Goal: Task Accomplishment & Management: Complete application form

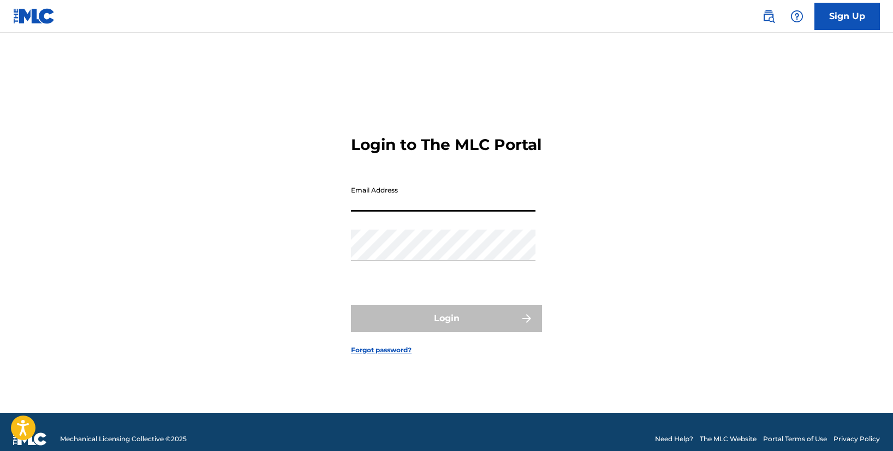
click at [394, 207] on input "Email Address" at bounding box center [443, 196] width 185 height 31
type input "glaw"
click at [843, 16] on link "Sign Up" at bounding box center [848, 16] width 66 height 27
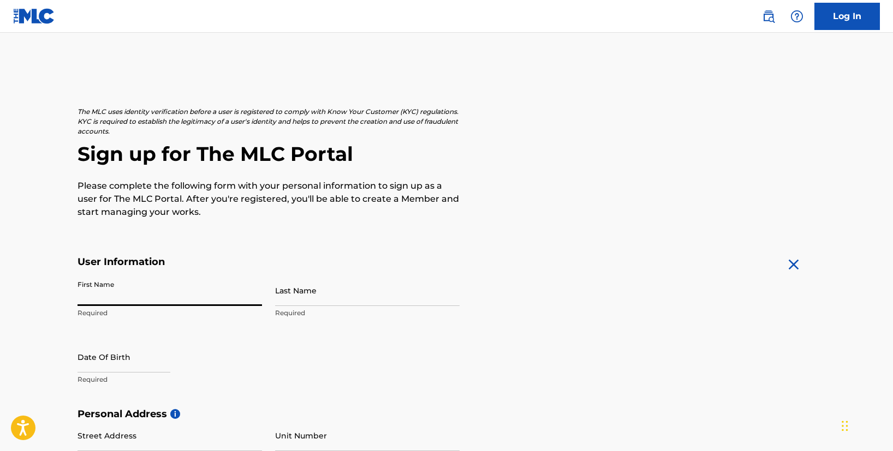
click at [194, 292] on input "First Name" at bounding box center [170, 290] width 185 height 31
type input "[PERSON_NAME]"
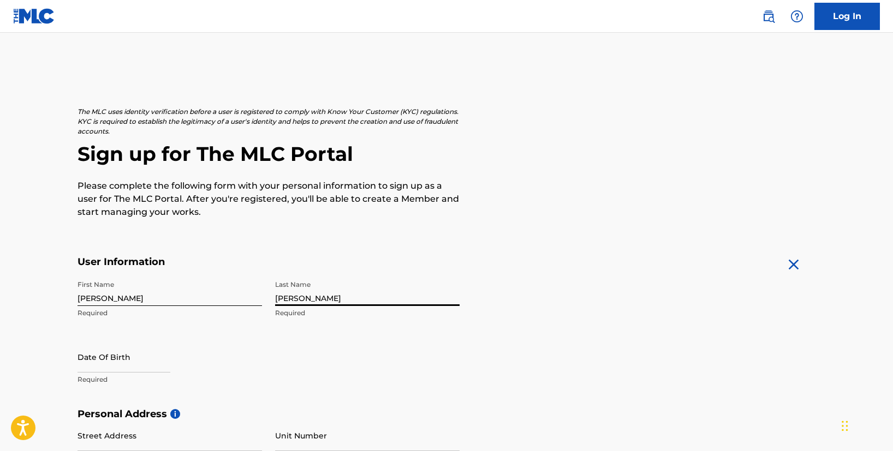
type input "[PERSON_NAME]"
select select "7"
select select "2025"
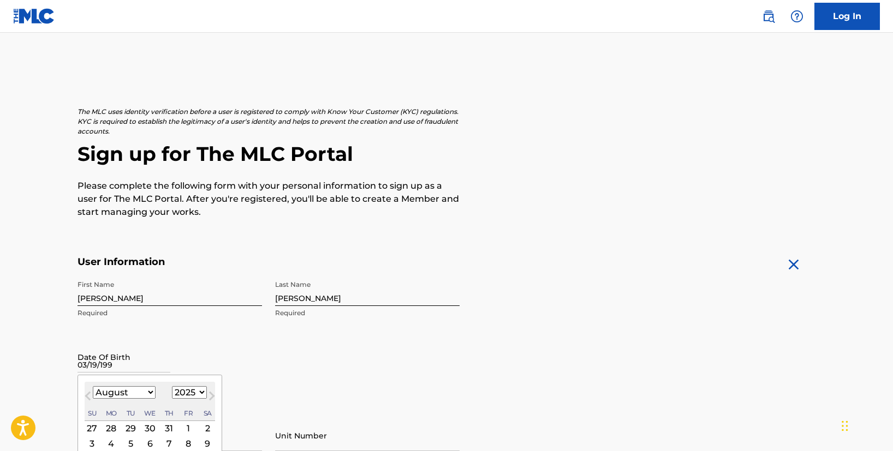
type input "[DATE]"
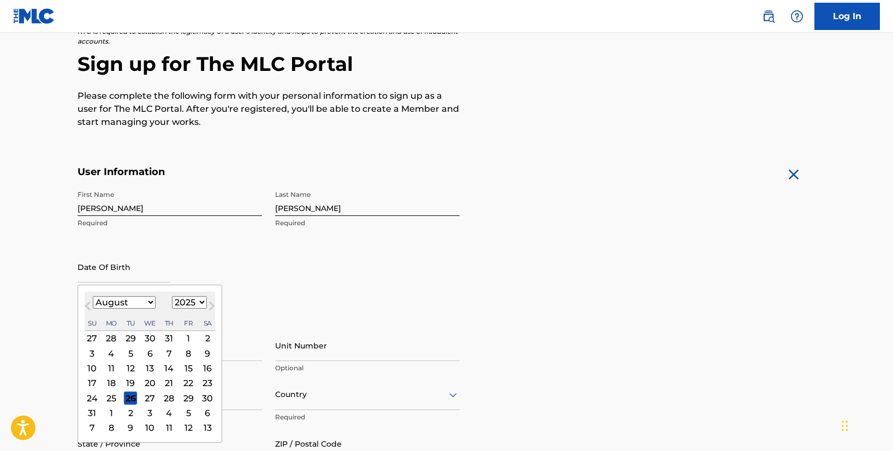
click at [304, 299] on div "First Name [PERSON_NAME] Required Last Name [PERSON_NAME] Required Date Of Birt…" at bounding box center [269, 251] width 382 height 133
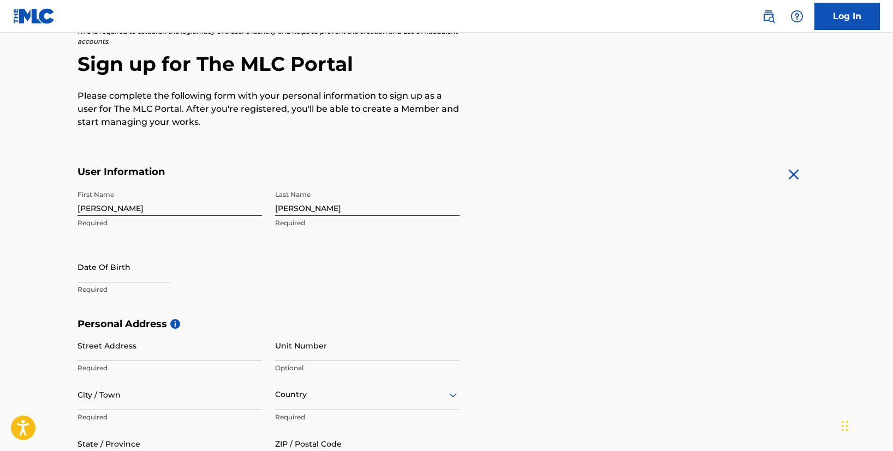
scroll to position [97, 0]
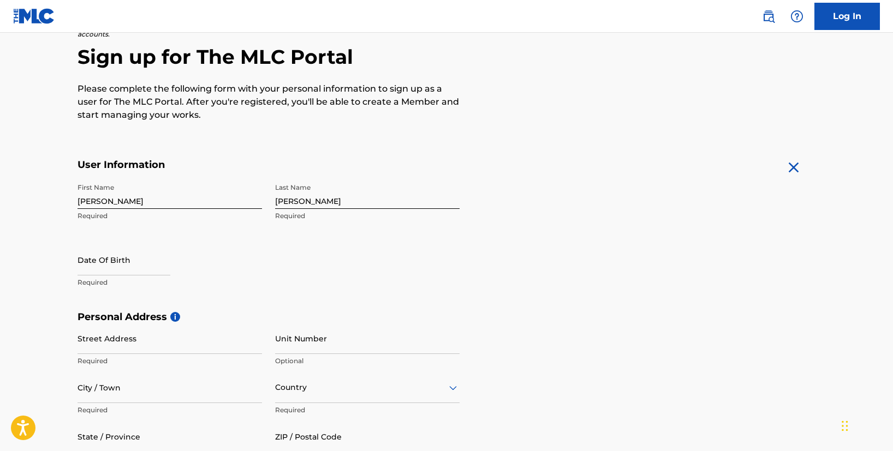
click at [121, 269] on input "text" at bounding box center [124, 260] width 93 height 31
select select "7"
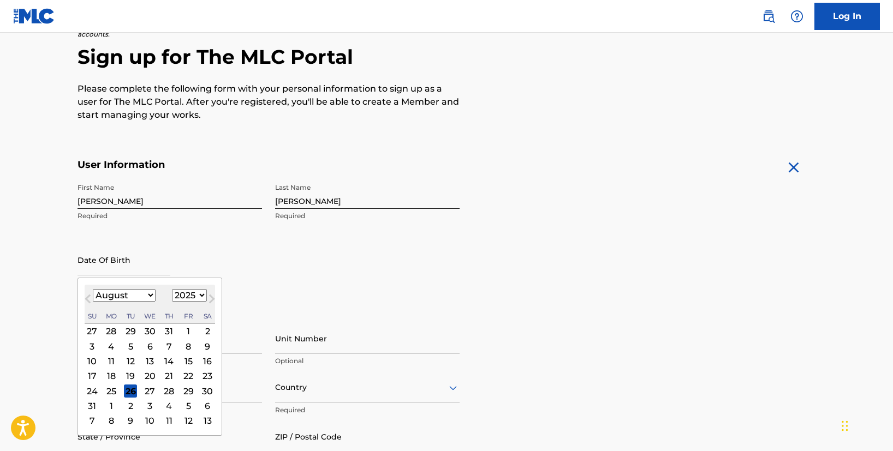
click at [200, 295] on select "1899 1900 1901 1902 1903 1904 1905 1906 1907 1908 1909 1910 1911 1912 1913 1914…" at bounding box center [189, 295] width 35 height 13
select select "1997"
click at [172, 289] on select "1899 1900 1901 1902 1903 1904 1905 1906 1907 1908 1909 1910 1911 1912 1913 1914…" at bounding box center [189, 295] width 35 height 13
click at [138, 294] on select "January February March April May June July August September October November De…" at bounding box center [124, 295] width 63 height 13
select select "2"
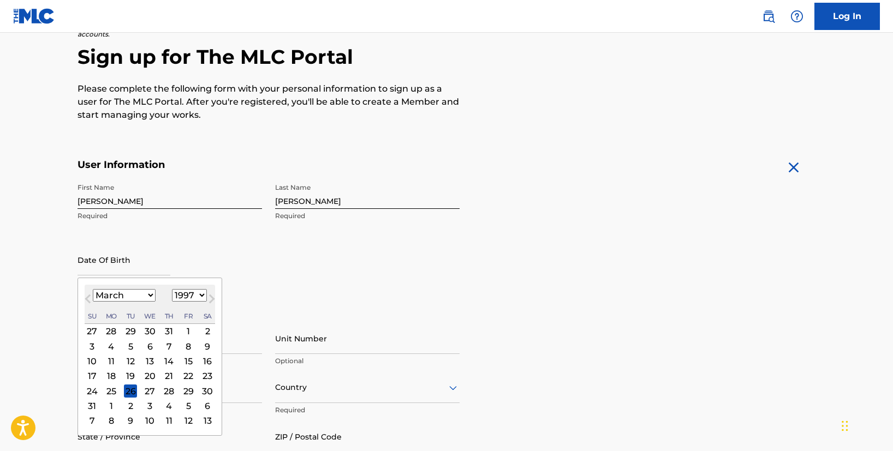
click at [93, 289] on select "January February March April May June July August September October November De…" at bounding box center [124, 295] width 63 height 13
click at [148, 376] on div "19" at bounding box center [150, 376] width 13 height 13
type input "[DATE]"
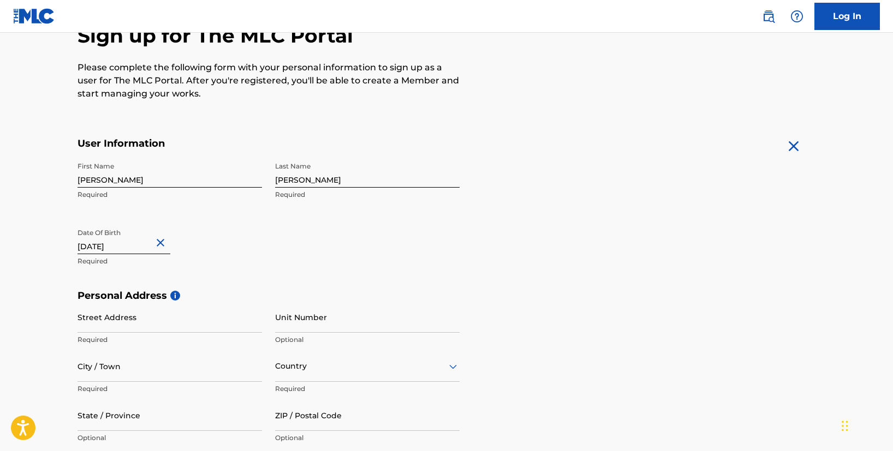
scroll to position [135, 0]
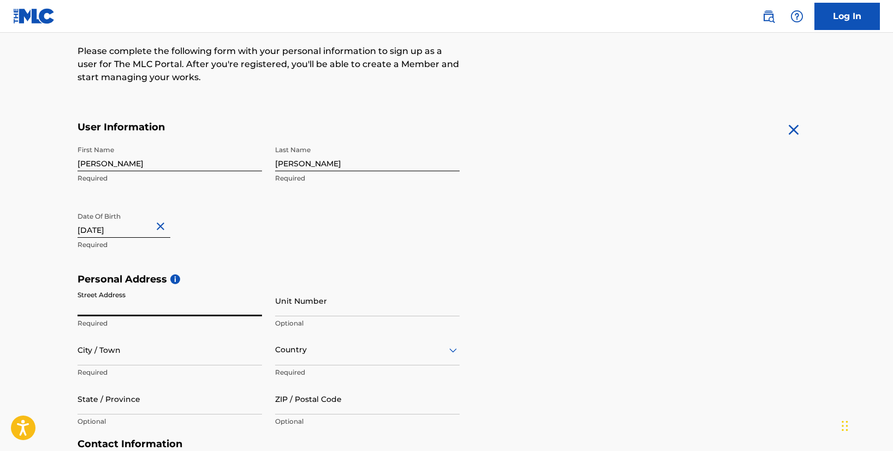
click at [161, 304] on input "Street Address" at bounding box center [170, 301] width 185 height 31
type input "[STREET_ADDRESS][PERSON_NAME]"
type input "Surprise"
click at [317, 369] on p "Required" at bounding box center [367, 373] width 185 height 10
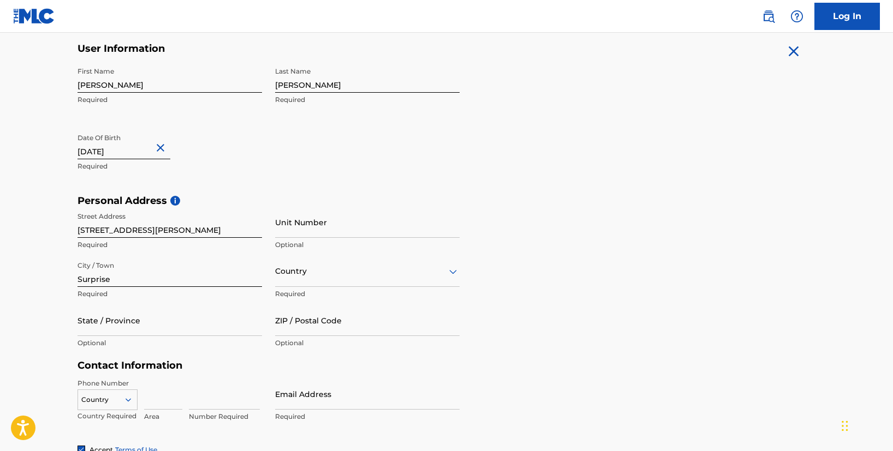
click at [320, 287] on div "Country" at bounding box center [367, 271] width 185 height 31
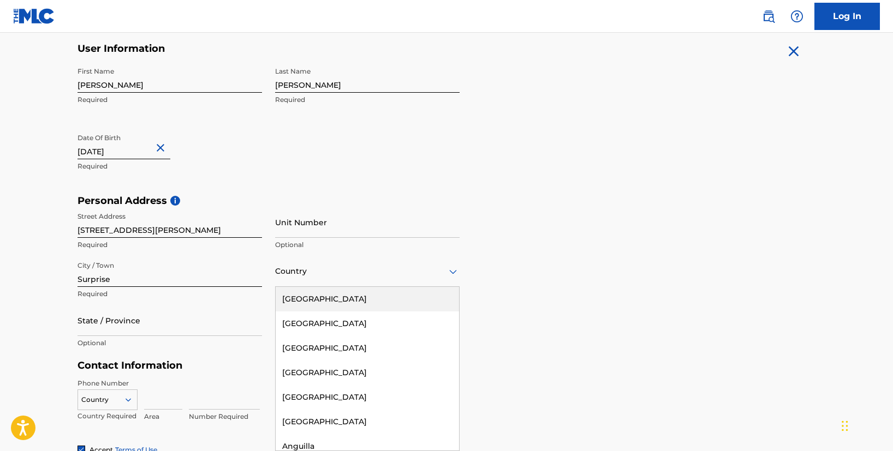
click at [326, 298] on div "[GEOGRAPHIC_DATA]" at bounding box center [367, 299] width 183 height 25
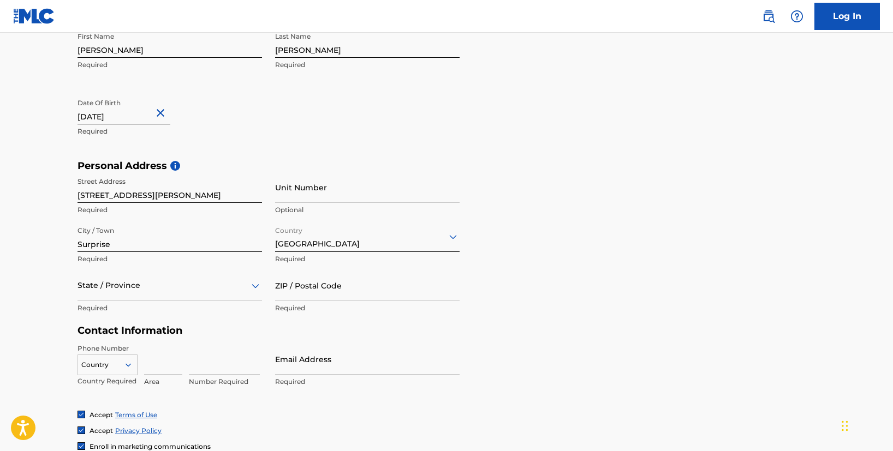
scroll to position [289, 0]
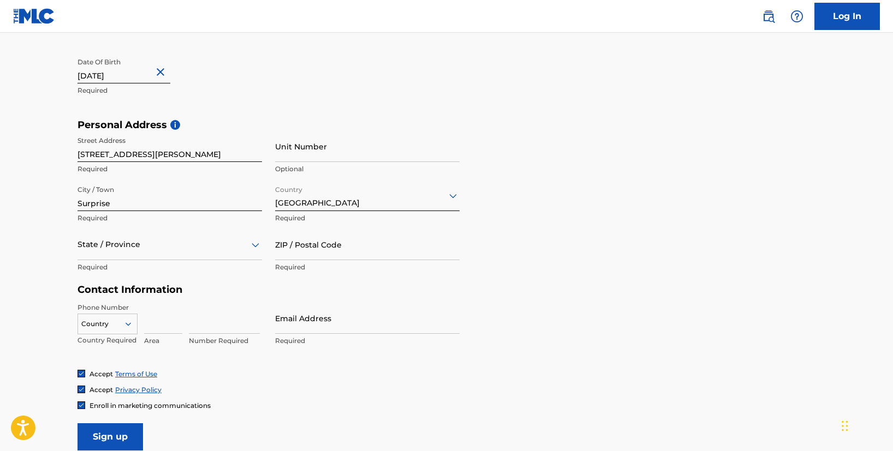
click at [162, 321] on input at bounding box center [163, 318] width 38 height 31
drag, startPoint x: 184, startPoint y: 323, endPoint x: 140, endPoint y: 322, distance: 43.7
click at [140, 322] on div "Country Country Required 2245429580 Area Number Required" at bounding box center [170, 327] width 185 height 49
click at [176, 325] on input "2245429580" at bounding box center [163, 318] width 38 height 31
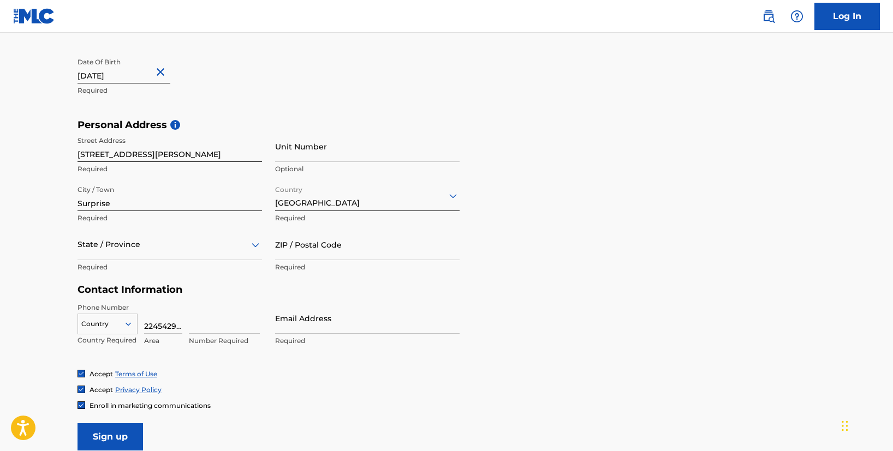
scroll to position [332, 0]
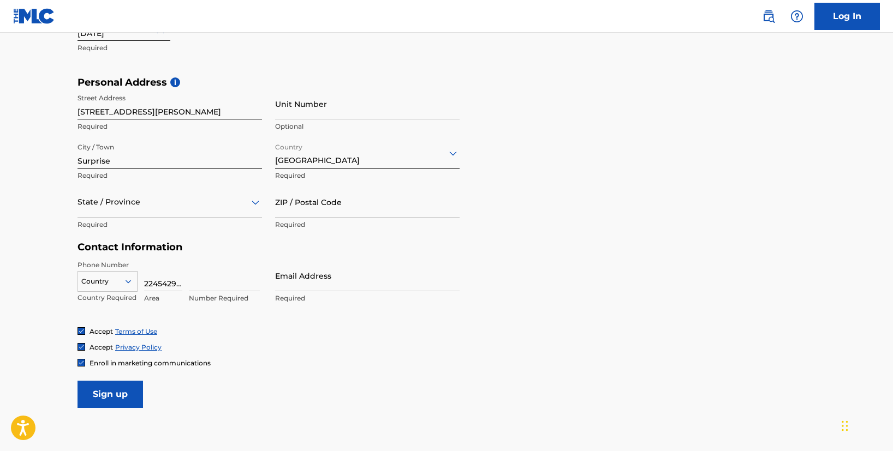
click at [119, 288] on div "Country" at bounding box center [108, 279] width 60 height 16
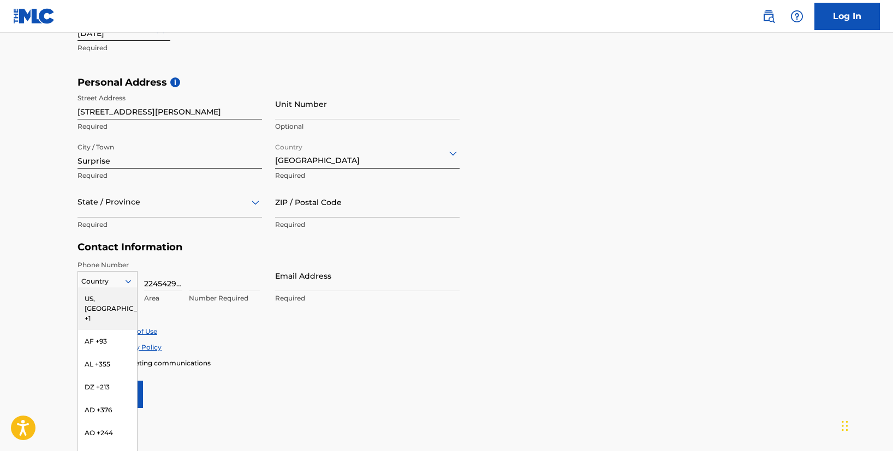
click at [107, 300] on div "US, [GEOGRAPHIC_DATA] +1" at bounding box center [107, 309] width 59 height 43
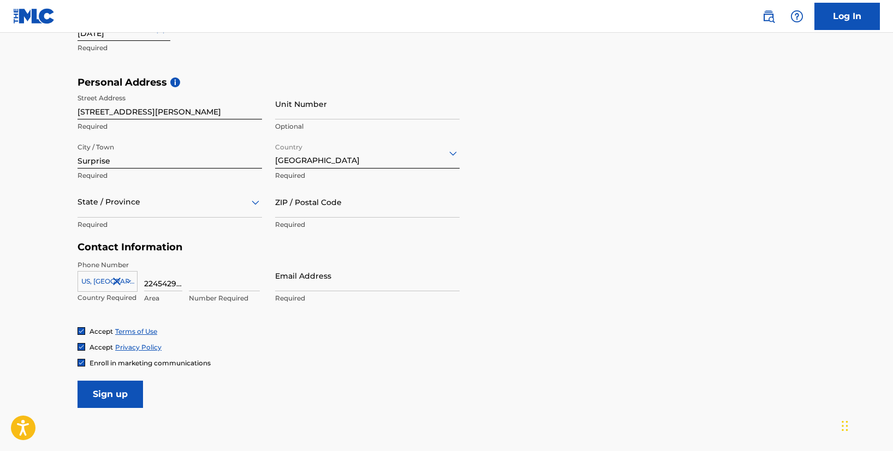
click at [157, 284] on input "2245429580" at bounding box center [163, 275] width 38 height 31
type input "224"
click at [207, 286] on input at bounding box center [224, 275] width 71 height 31
type input "5429580"
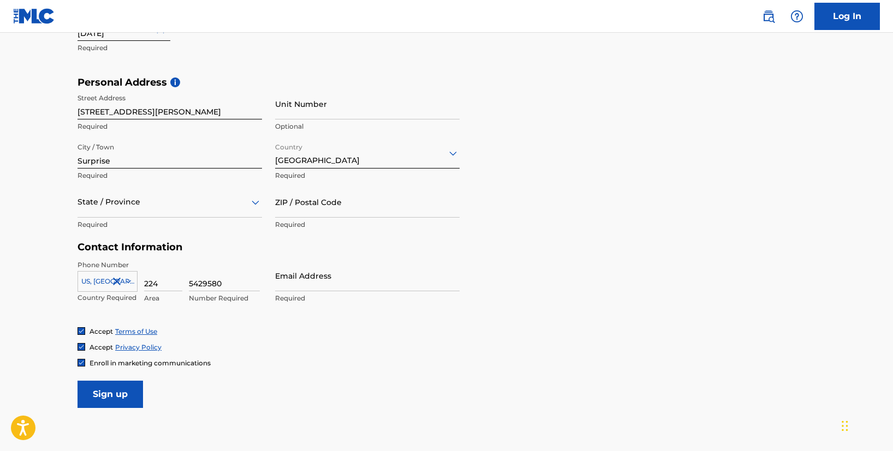
click at [359, 276] on input "Email Address" at bounding box center [367, 275] width 185 height 31
type input "[EMAIL_ADDRESS][DOMAIN_NAME]"
click at [129, 389] on input "Sign up" at bounding box center [111, 394] width 66 height 27
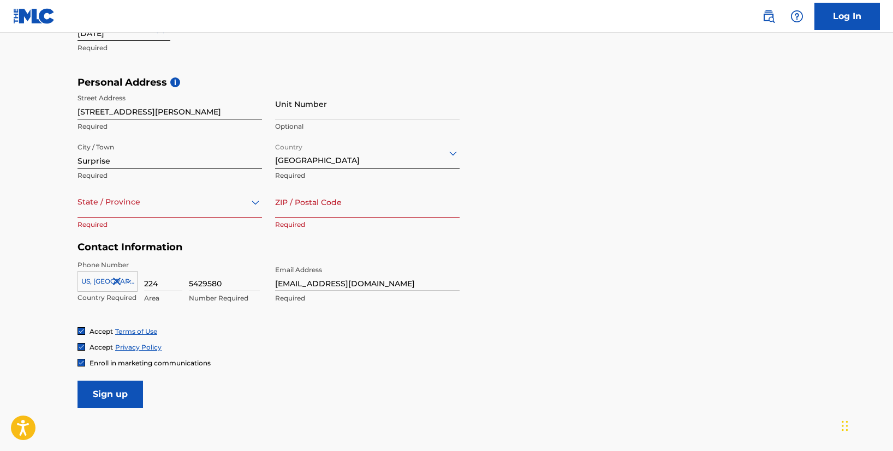
click at [321, 204] on input "ZIP / Postal Code" at bounding box center [367, 202] width 185 height 31
type input "85387"
click at [78, 381] on input "Sign up" at bounding box center [111, 394] width 66 height 27
click at [121, 397] on input "Sign up" at bounding box center [111, 394] width 66 height 27
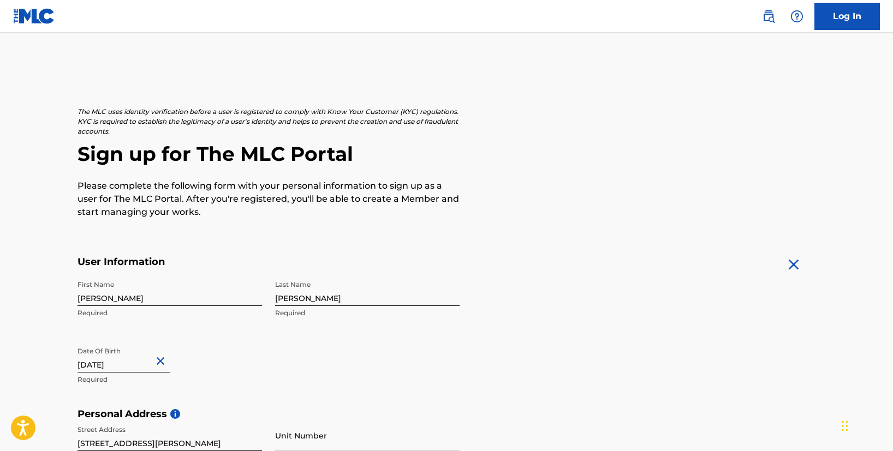
scroll to position [402, 0]
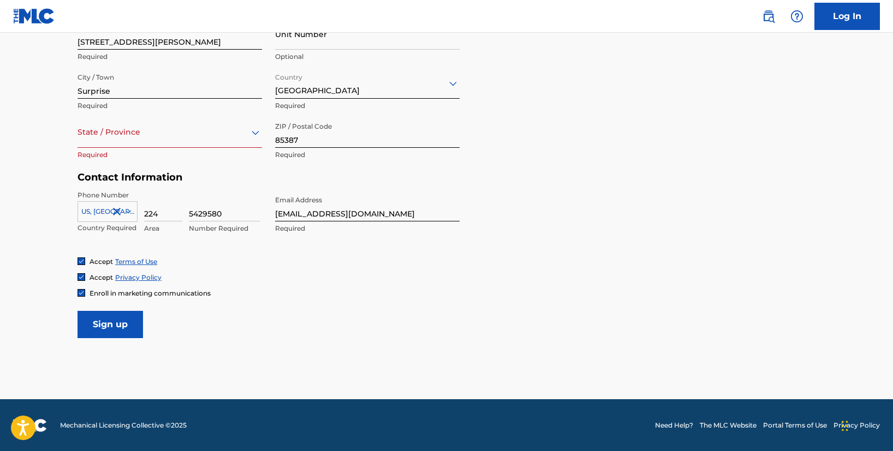
click at [145, 144] on div "State / Province" at bounding box center [170, 132] width 185 height 31
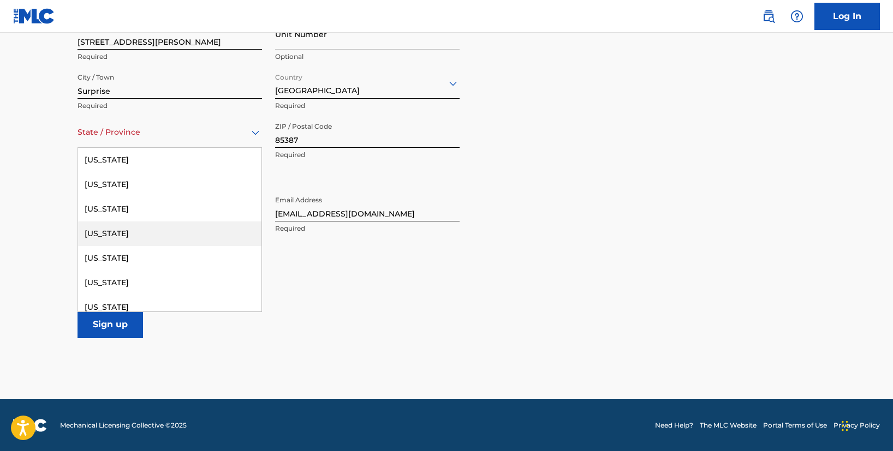
click at [136, 237] on div "[US_STATE]" at bounding box center [169, 234] width 183 height 25
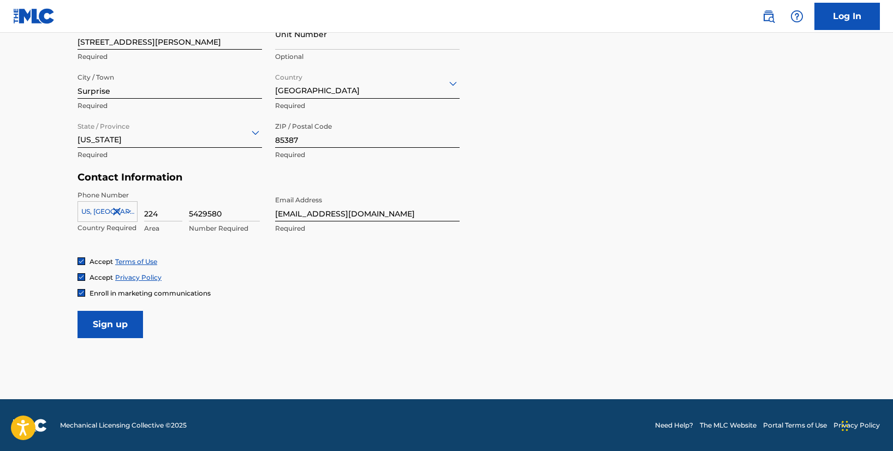
click at [114, 325] on input "Sign up" at bounding box center [111, 324] width 66 height 27
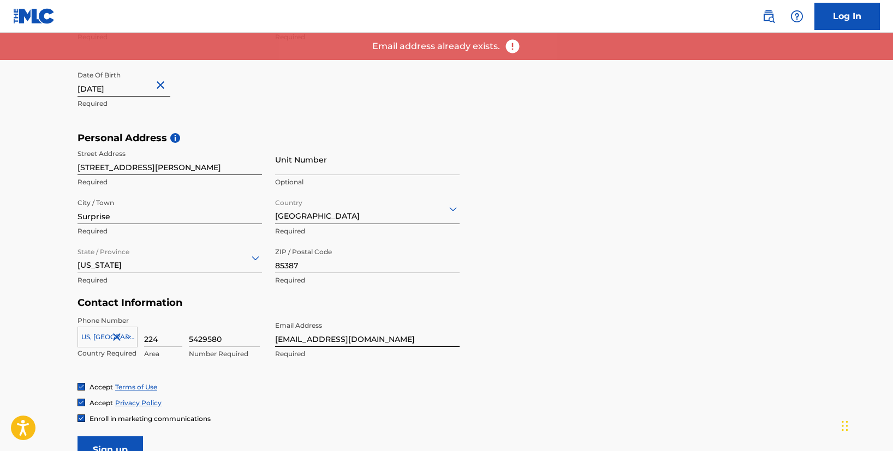
scroll to position [184, 0]
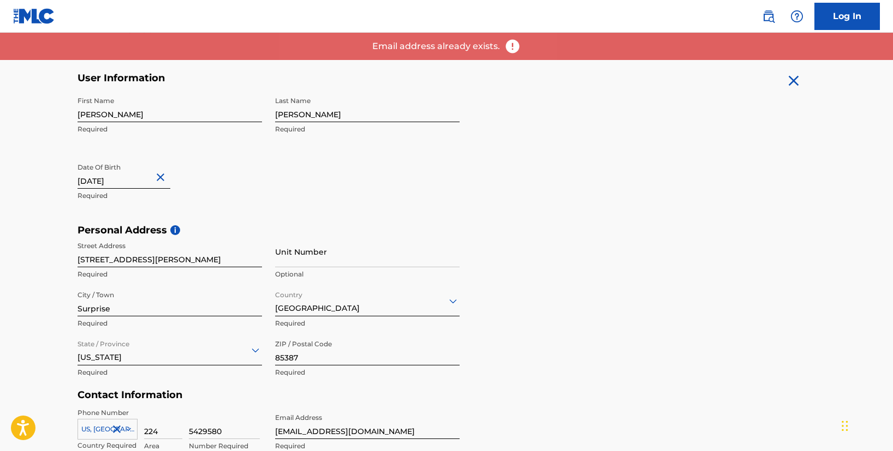
click at [821, 28] on link "Log In" at bounding box center [848, 16] width 66 height 27
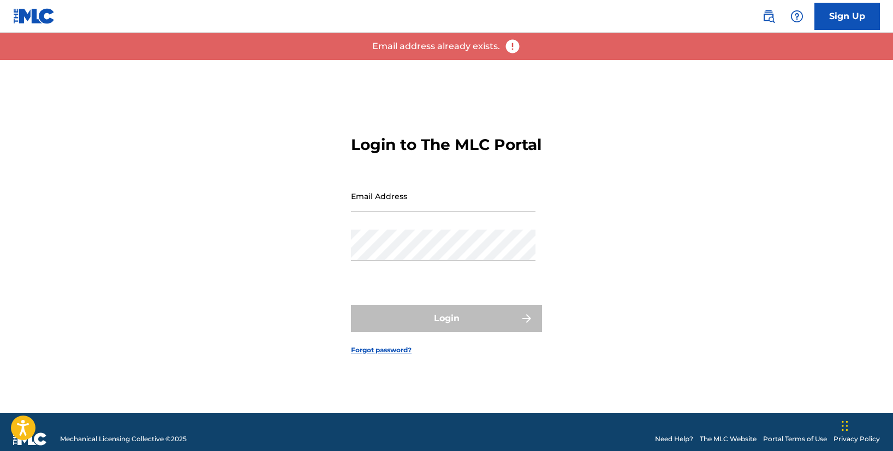
click at [455, 182] on form "Login to The MLC Portal Email Address Password Login Forgot password?" at bounding box center [446, 236] width 191 height 353
click at [444, 193] on input "Email Address" at bounding box center [443, 196] width 185 height 31
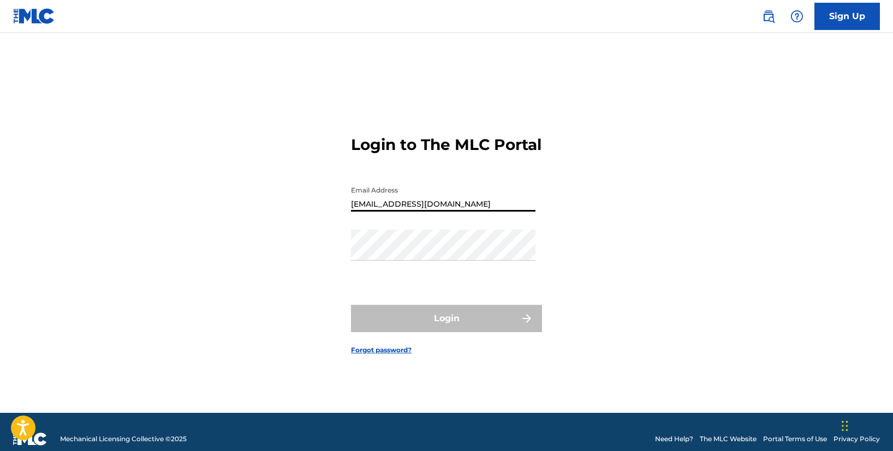
type input "[EMAIL_ADDRESS][DOMAIN_NAME]"
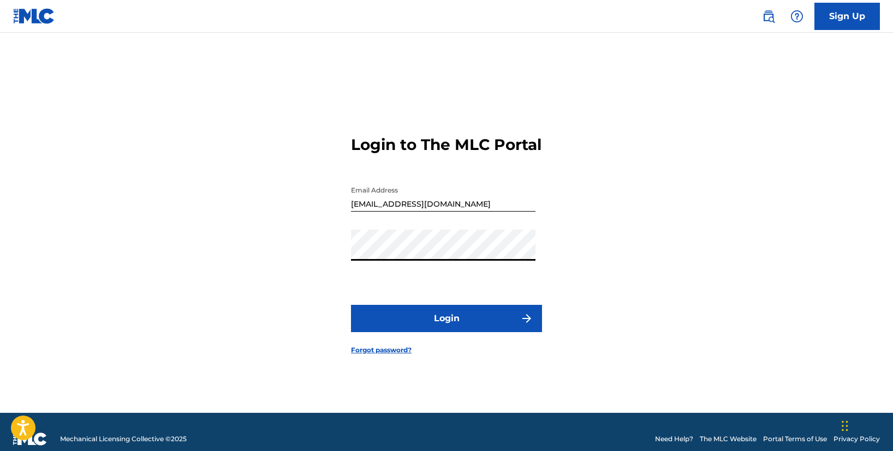
click at [351, 305] on button "Login" at bounding box center [446, 318] width 191 height 27
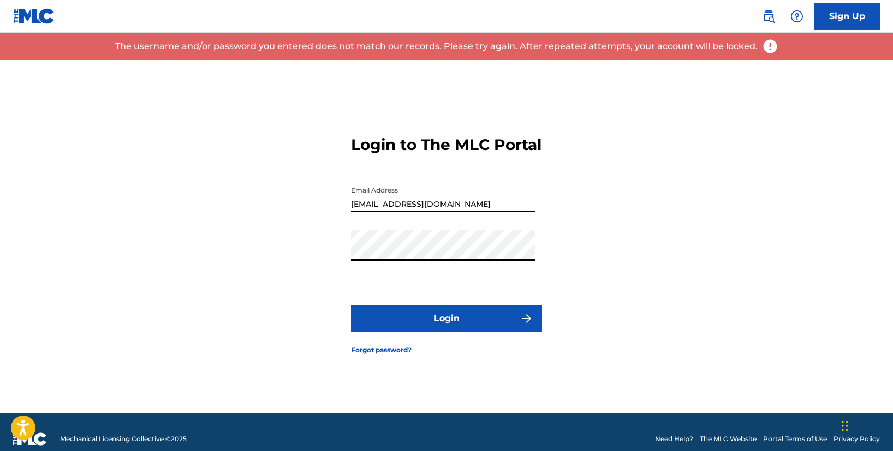
click at [326, 255] on div "Login to The MLC Portal Email Address [EMAIL_ADDRESS][DOMAIN_NAME] Password Log…" at bounding box center [446, 236] width 764 height 353
click at [316, 260] on div "Login to The MLC Portal Email Address [EMAIL_ADDRESS][DOMAIN_NAME] Password Log…" at bounding box center [446, 236] width 764 height 353
click at [351, 305] on button "Login" at bounding box center [446, 318] width 191 height 27
click at [329, 265] on div "Login to The MLC Portal Email Address [EMAIL_ADDRESS][DOMAIN_NAME] Password Log…" at bounding box center [446, 236] width 764 height 353
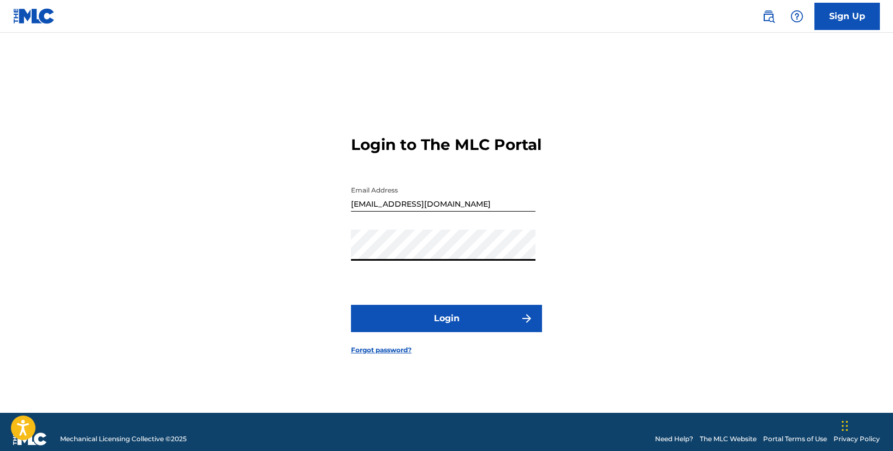
click at [351, 305] on button "Login" at bounding box center [446, 318] width 191 height 27
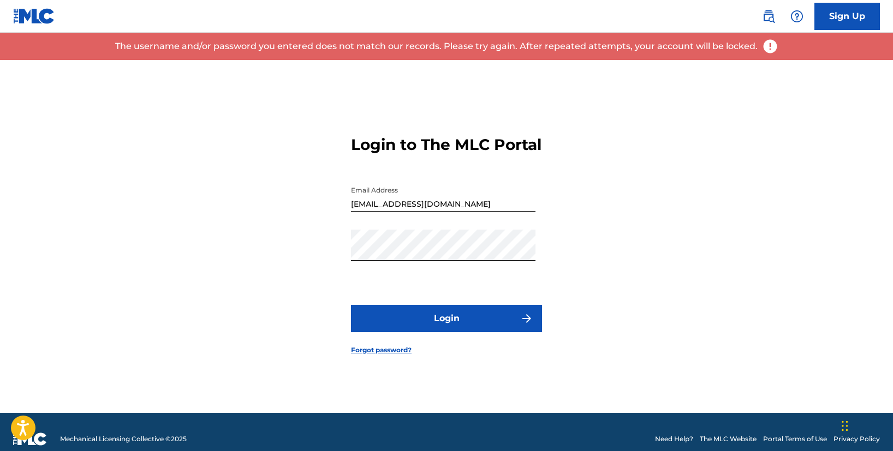
drag, startPoint x: 390, startPoint y: 348, endPoint x: 391, endPoint y: 359, distance: 10.9
click at [390, 348] on form "Login to The MLC Portal Email Address [EMAIL_ADDRESS][DOMAIN_NAME] Password Log…" at bounding box center [446, 236] width 191 height 353
click at [391, 355] on link "Forgot password?" at bounding box center [381, 351] width 61 height 10
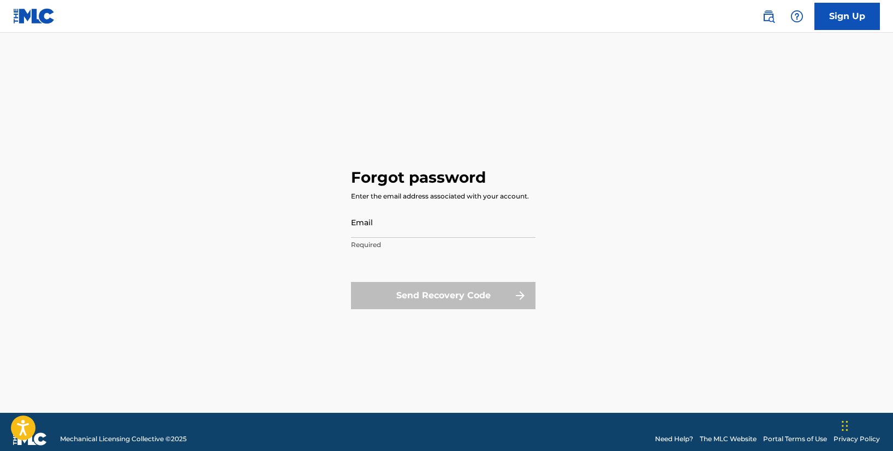
click at [399, 233] on input "Email" at bounding box center [443, 222] width 185 height 31
type input "[EMAIL_ADDRESS][DOMAIN_NAME]"
click button "Send Recovery Code" at bounding box center [443, 295] width 185 height 27
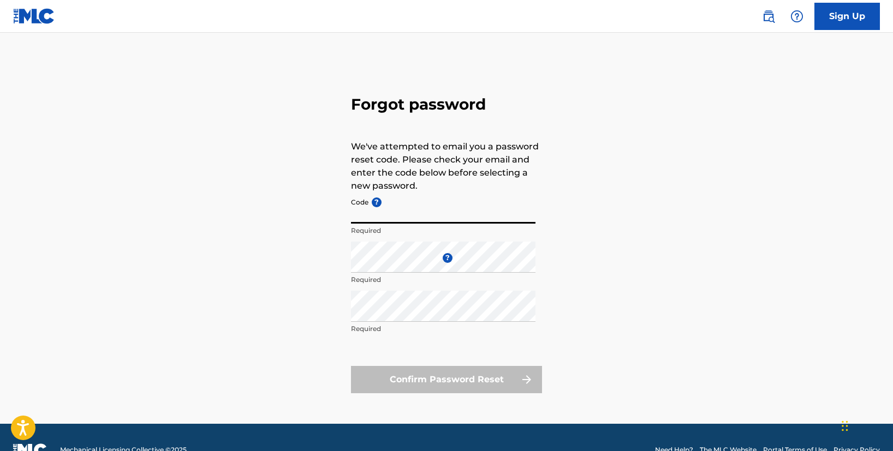
click at [435, 214] on input "Code ?" at bounding box center [443, 208] width 185 height 31
paste input "FP_c98fca15564399f354af210bae5d"
type input "FP_c98fca15564399f354af210bae5d"
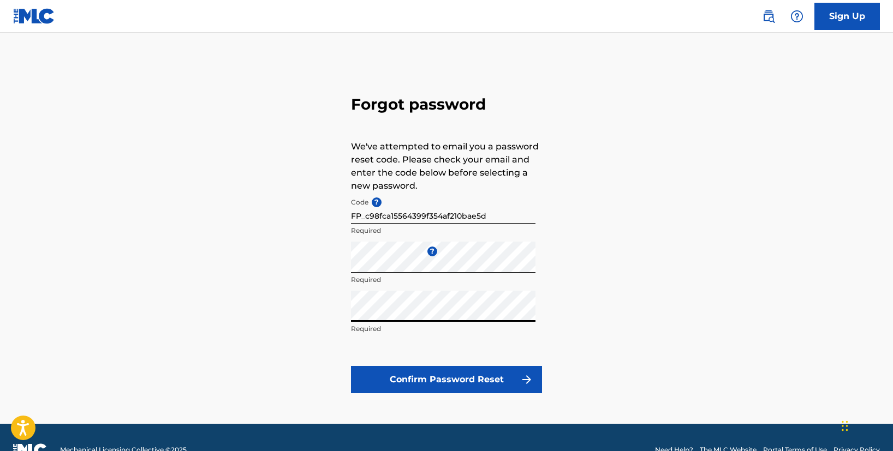
click at [351, 366] on button "Confirm Password Reset" at bounding box center [446, 379] width 191 height 27
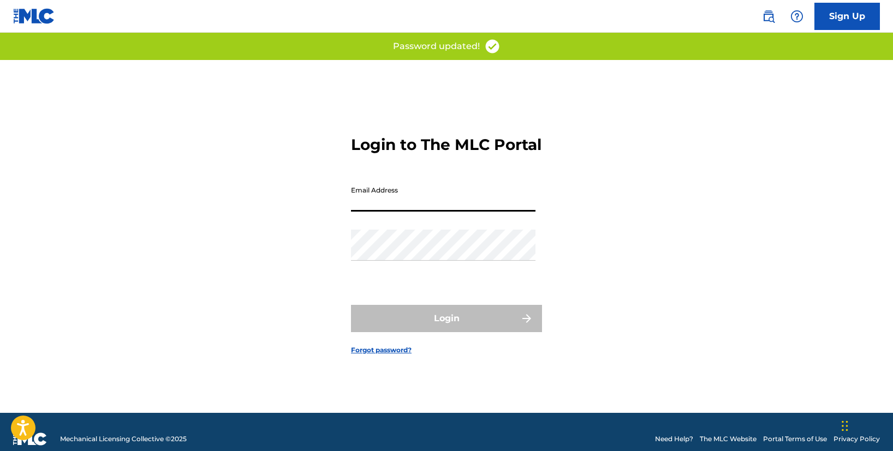
click at [415, 201] on input "Email Address" at bounding box center [443, 196] width 185 height 31
type input "[EMAIL_ADDRESS][DOMAIN_NAME]"
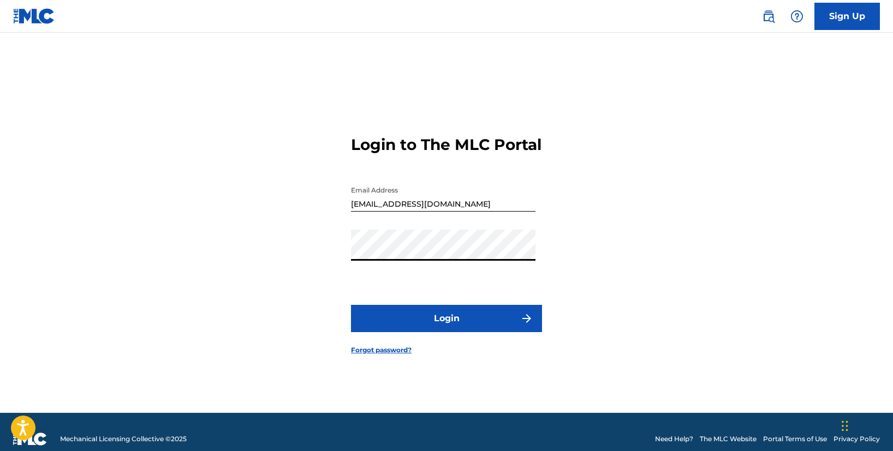
click at [351, 305] on button "Login" at bounding box center [446, 318] width 191 height 27
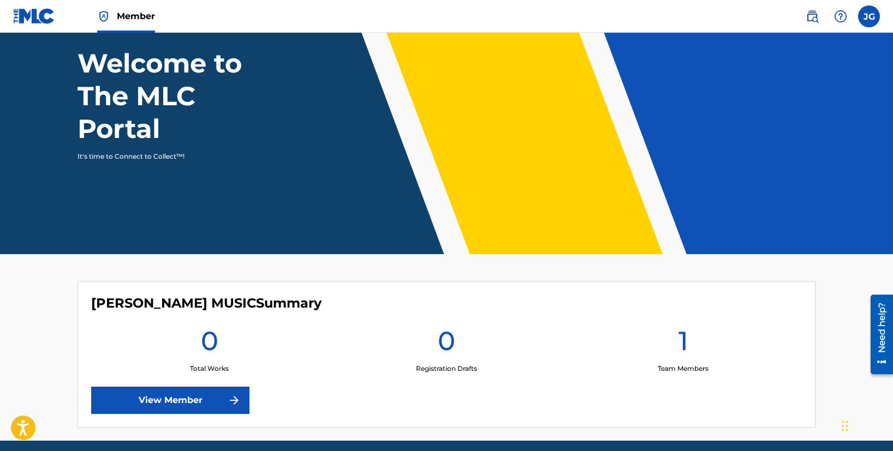
scroll to position [108, 0]
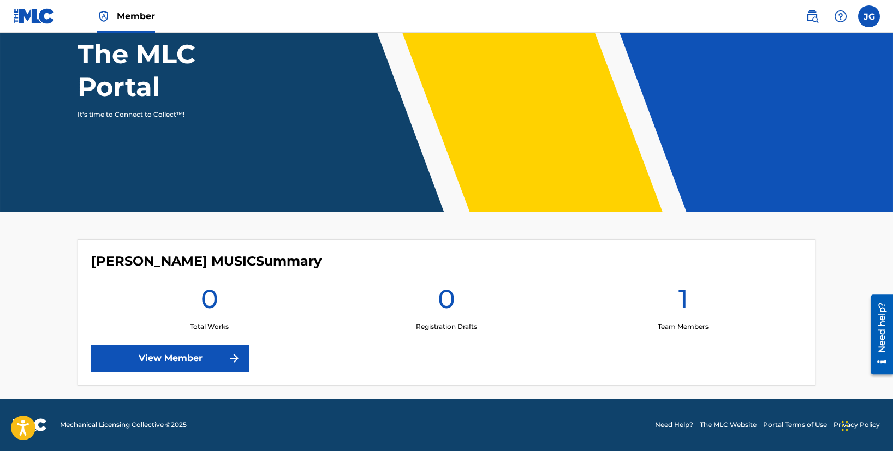
click at [444, 305] on h1 "0" at bounding box center [446, 302] width 17 height 39
click at [209, 346] on link "View Member" at bounding box center [170, 358] width 158 height 27
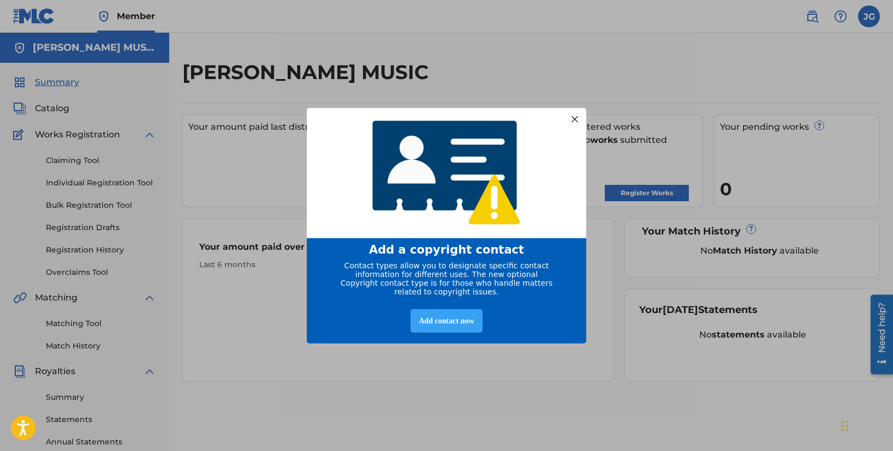
click at [455, 323] on div "Add contact now" at bounding box center [447, 321] width 72 height 23
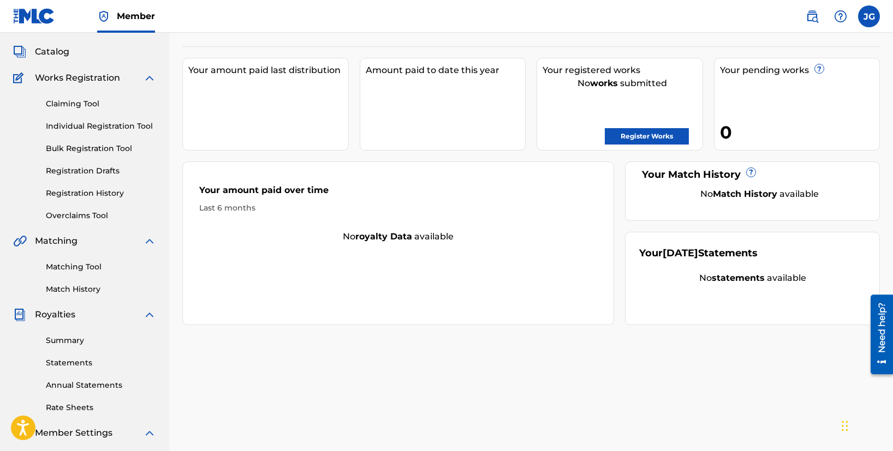
scroll to position [63, 0]
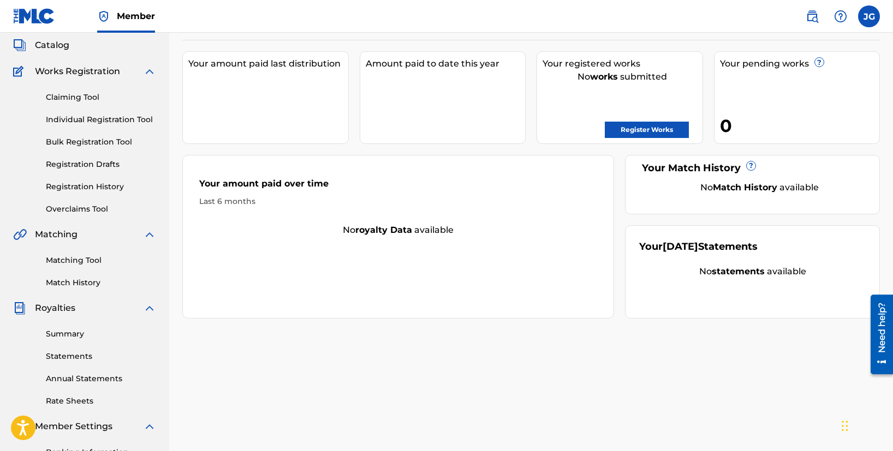
click at [643, 123] on link "Register Works" at bounding box center [647, 130] width 84 height 16
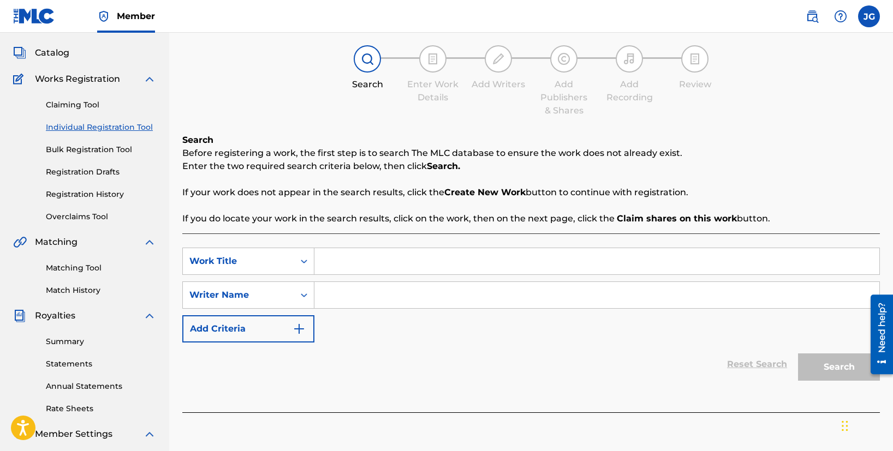
scroll to position [161, 0]
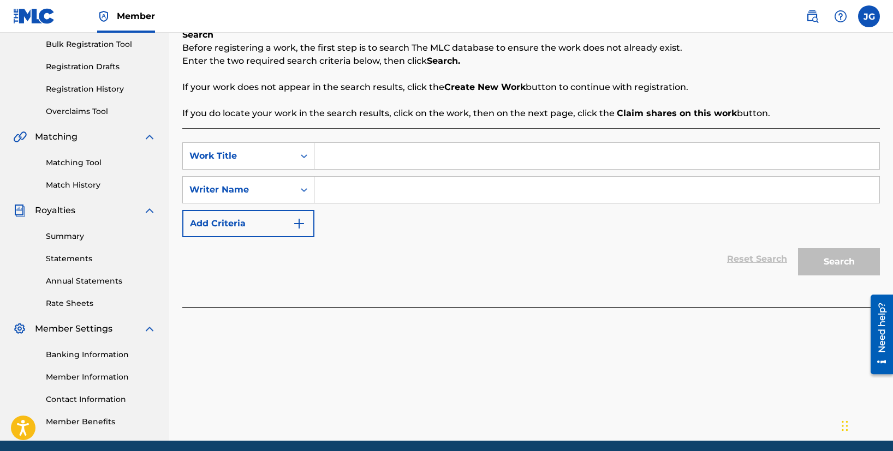
click at [422, 162] on input "Search Form" at bounding box center [596, 156] width 565 height 26
click at [421, 158] on input "Search Form" at bounding box center [596, 156] width 565 height 26
click at [427, 179] on input "Search Form" at bounding box center [596, 190] width 565 height 26
type input "[PERSON_NAME]"
click at [830, 253] on div "Search" at bounding box center [836, 259] width 87 height 44
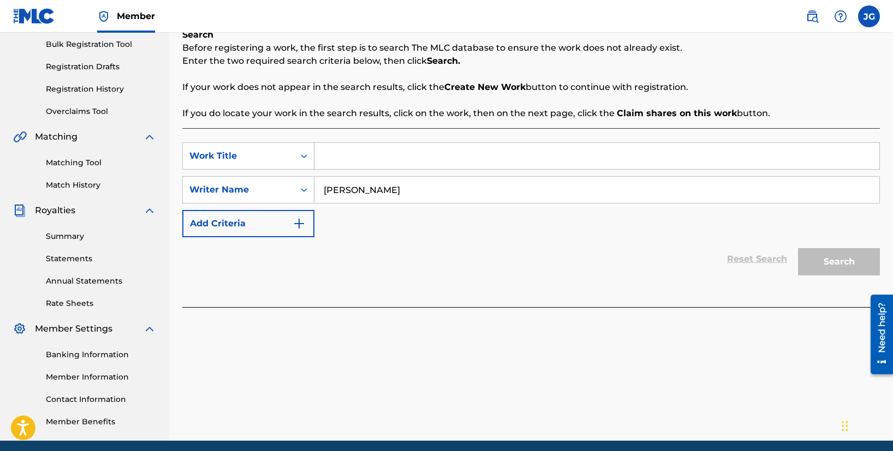
click at [473, 158] on input "Search Form" at bounding box center [596, 156] width 565 height 26
click at [282, 154] on div "Work Title" at bounding box center [238, 156] width 98 height 13
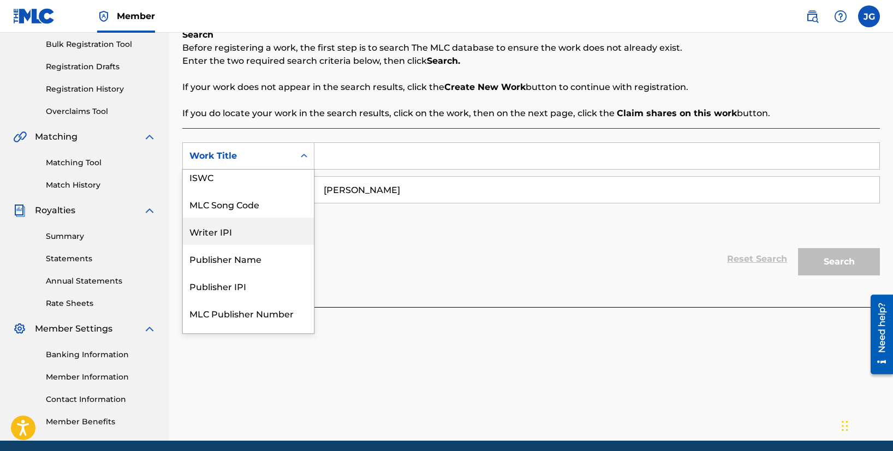
scroll to position [0, 0]
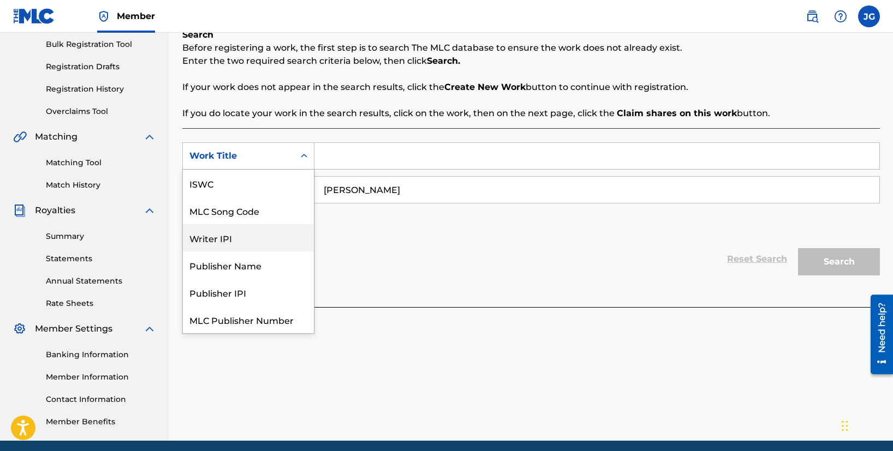
click at [269, 239] on div "Writer IPI" at bounding box center [248, 237] width 131 height 27
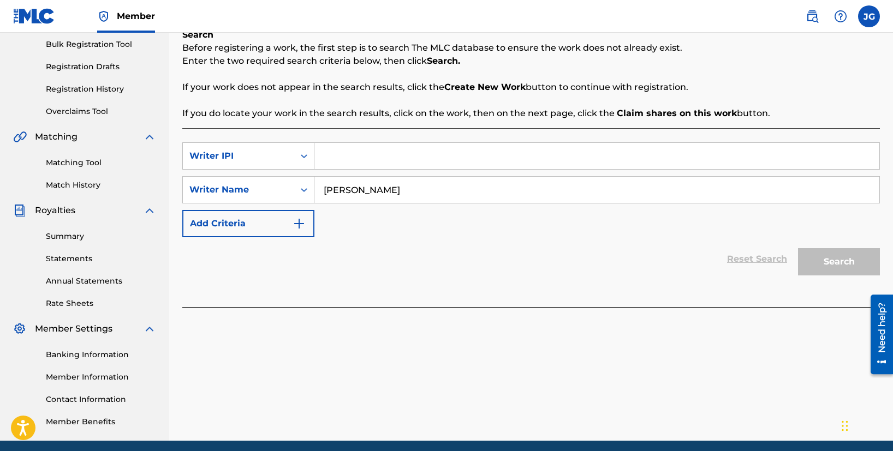
click at [371, 163] on input "Search Form" at bounding box center [596, 156] width 565 height 26
click at [347, 161] on input "Search Form" at bounding box center [596, 156] width 565 height 26
paste input "842500759"
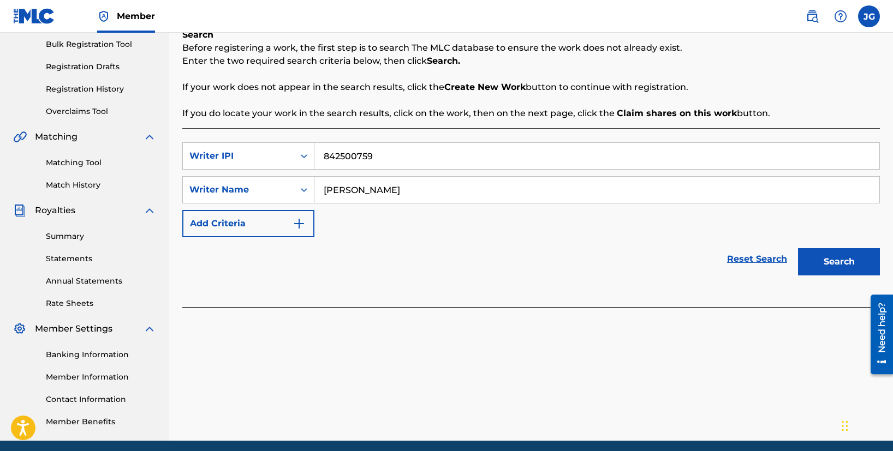
type input "842500759"
click at [832, 266] on button "Search" at bounding box center [839, 261] width 82 height 27
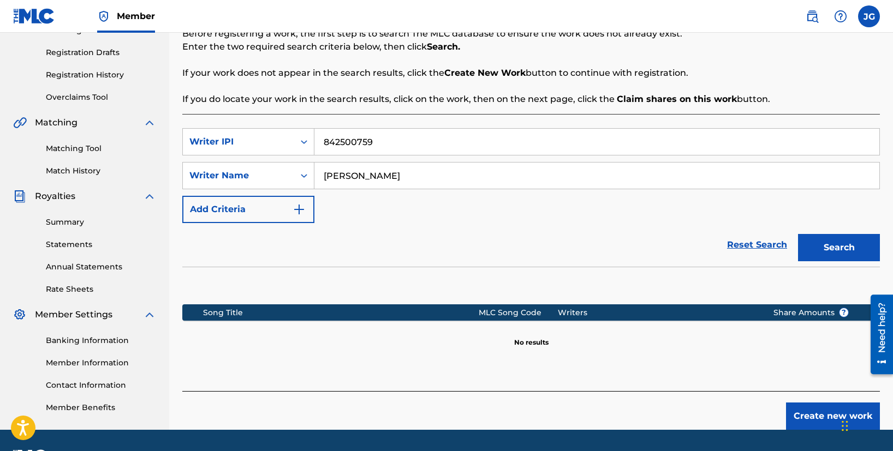
scroll to position [182, 0]
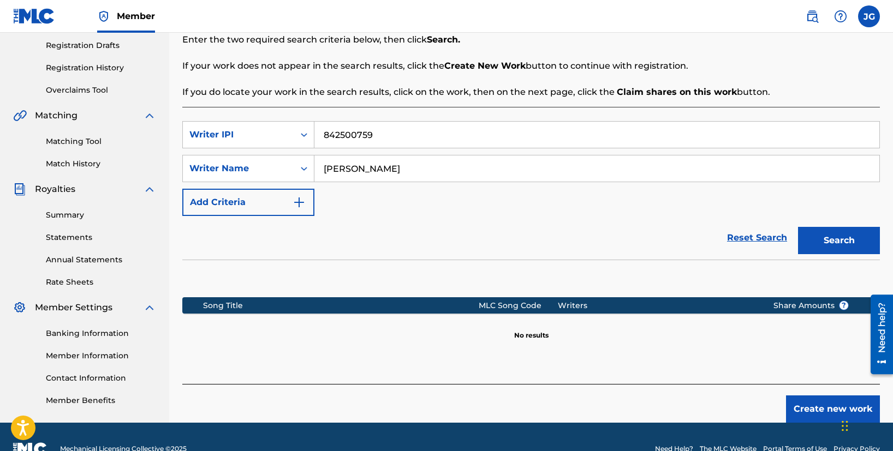
click at [829, 239] on button "Search" at bounding box center [839, 240] width 82 height 27
click at [353, 168] on input "[PERSON_NAME]" at bounding box center [596, 169] width 565 height 26
type input "[PERSON_NAME]"
click at [831, 244] on button "Search" at bounding box center [839, 240] width 82 height 27
drag, startPoint x: 448, startPoint y: 170, endPoint x: 324, endPoint y: 164, distance: 123.6
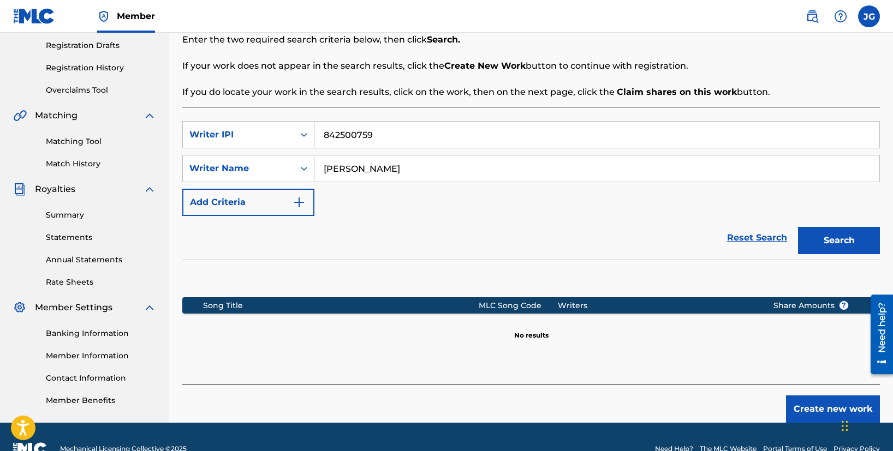
click at [324, 164] on input "[PERSON_NAME]" at bounding box center [596, 169] width 565 height 26
drag, startPoint x: 398, startPoint y: 130, endPoint x: 260, endPoint y: 132, distance: 137.6
click at [260, 132] on div "SearchWithCriteria39c9d841-88a2-4e0b-849a-31d64bc1fc92 Writer IPI 842500759" at bounding box center [531, 134] width 698 height 27
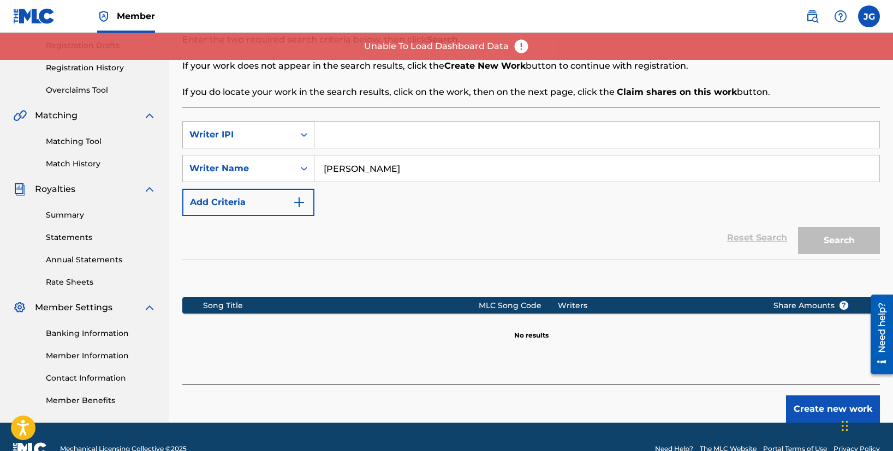
click at [236, 123] on div "Writer IPI" at bounding box center [248, 134] width 132 height 27
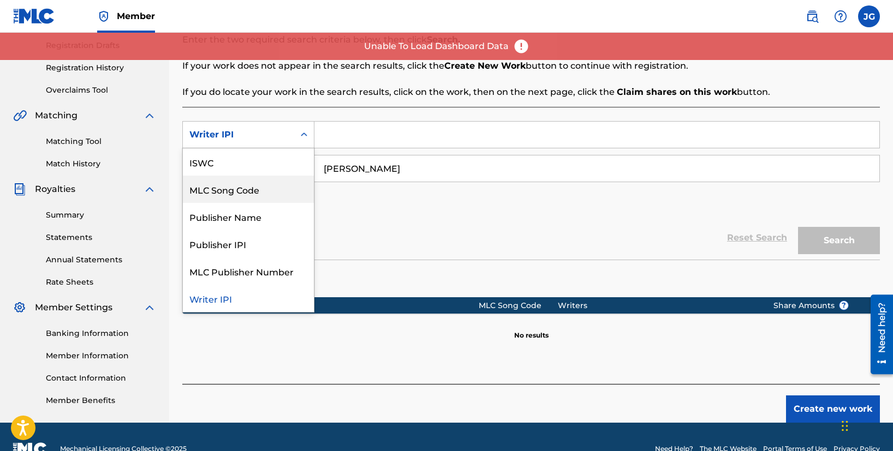
scroll to position [21, 0]
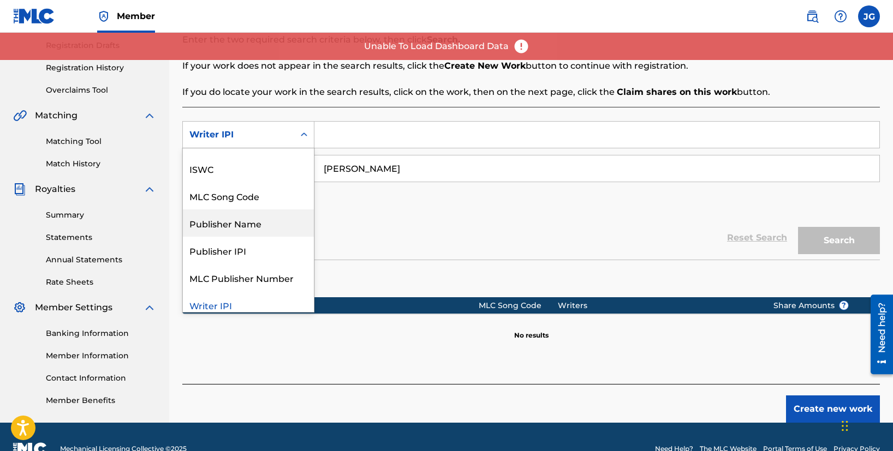
click at [272, 219] on div "Publisher Name" at bounding box center [248, 223] width 131 height 27
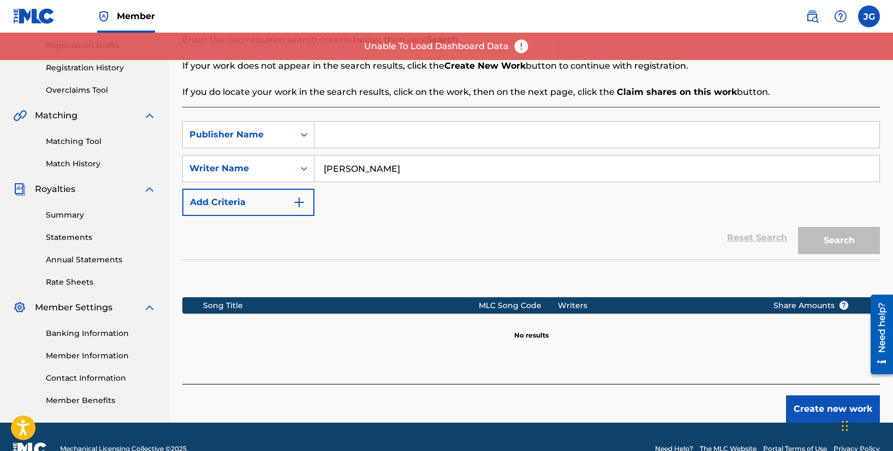
click at [362, 131] on input "Search Form" at bounding box center [596, 135] width 565 height 26
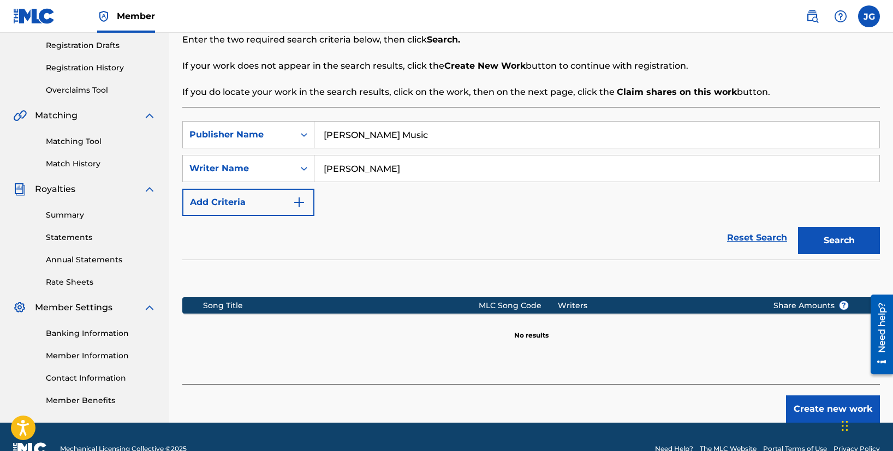
type input "[PERSON_NAME] Music"
click at [828, 256] on div "Search" at bounding box center [836, 238] width 87 height 44
click at [829, 251] on button "Search" at bounding box center [839, 240] width 82 height 27
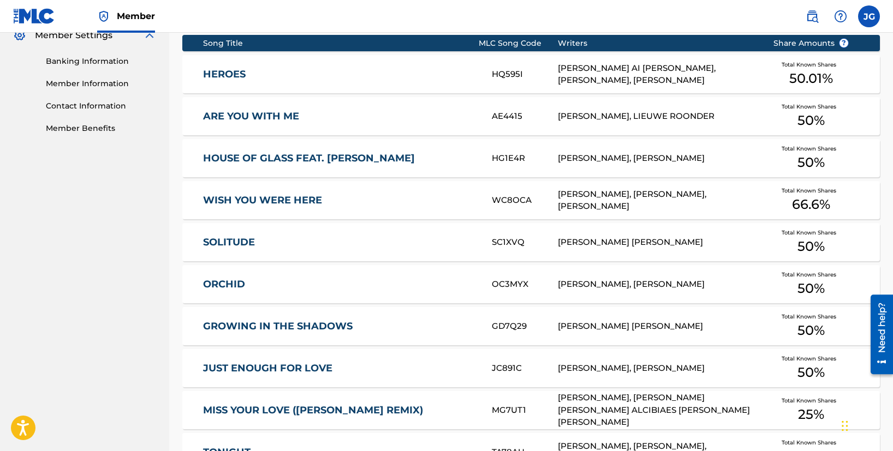
scroll to position [448, 0]
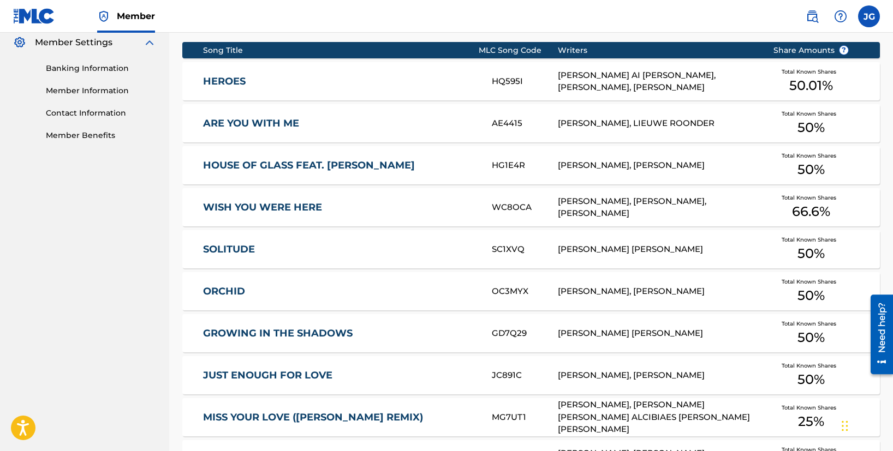
click at [474, 79] on link "HEROES" at bounding box center [340, 81] width 274 height 13
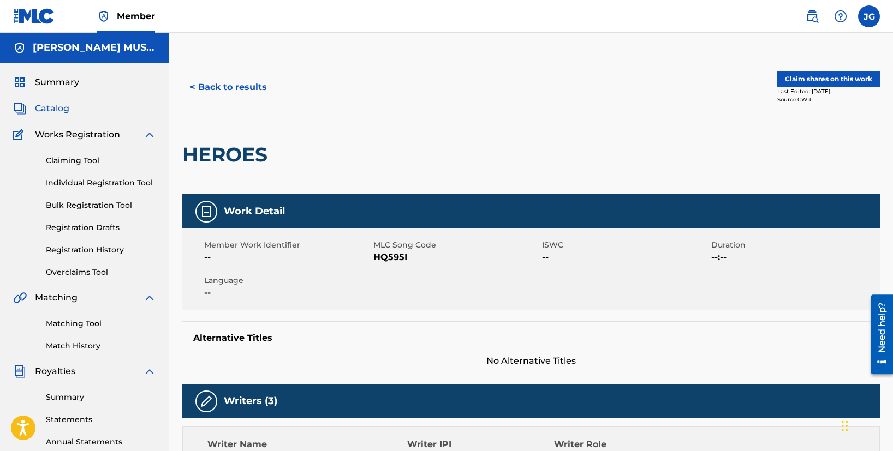
click at [821, 72] on button "Claim shares on this work" at bounding box center [828, 79] width 103 height 16
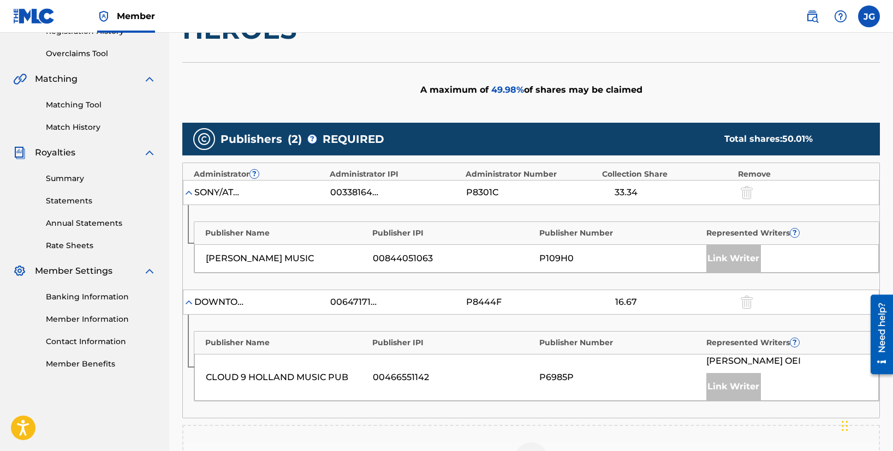
scroll to position [226, 0]
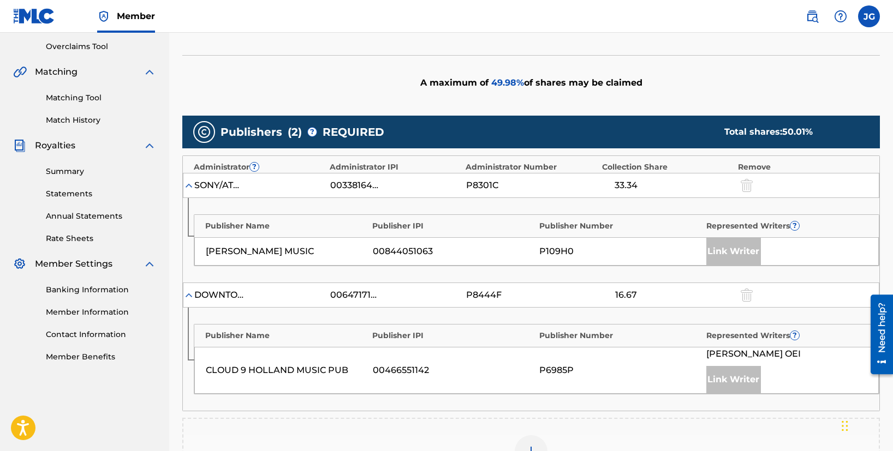
click at [718, 249] on div "Link Writer" at bounding box center [733, 251] width 55 height 27
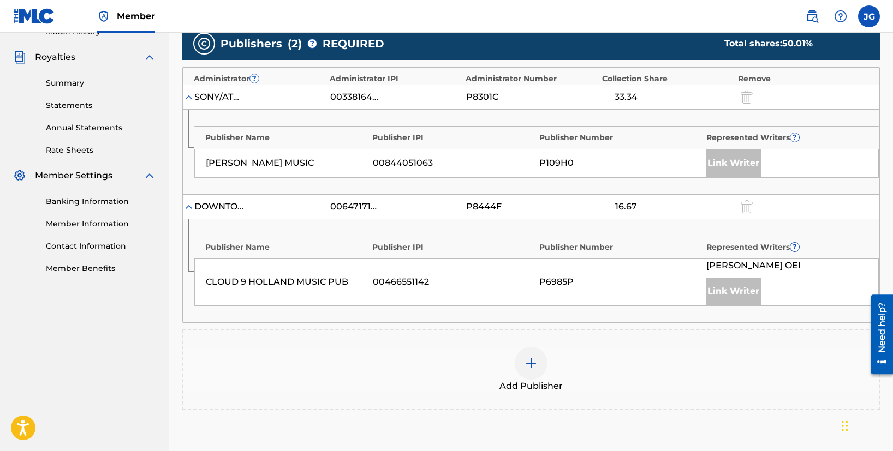
scroll to position [427, 0]
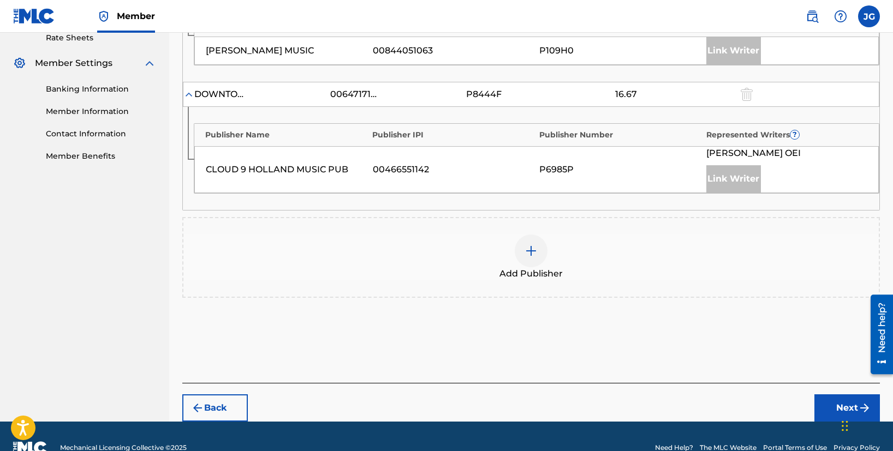
click at [736, 187] on div "Link Writer" at bounding box center [733, 178] width 55 height 27
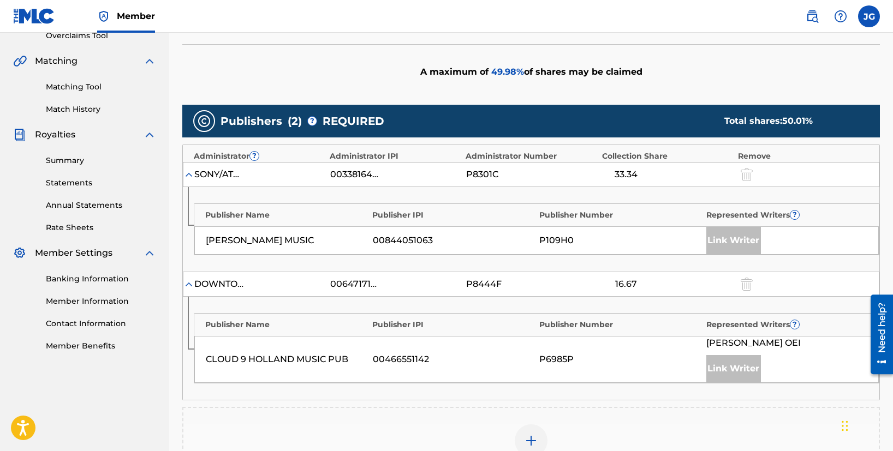
scroll to position [181, 0]
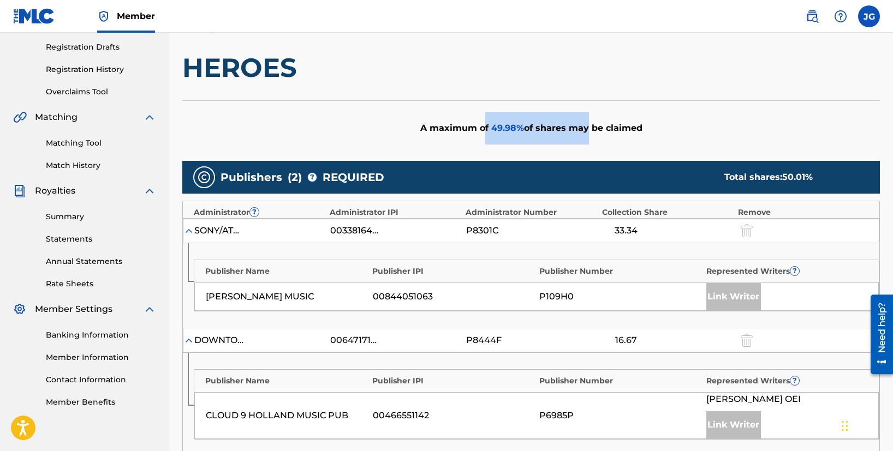
drag, startPoint x: 495, startPoint y: 127, endPoint x: 624, endPoint y: 132, distance: 129.5
click at [618, 132] on div "A maximum of 49.98 % of shares may be claimed" at bounding box center [531, 127] width 698 height 55
click at [624, 132] on div "A maximum of 49.98 % of shares may be claimed" at bounding box center [531, 127] width 698 height 55
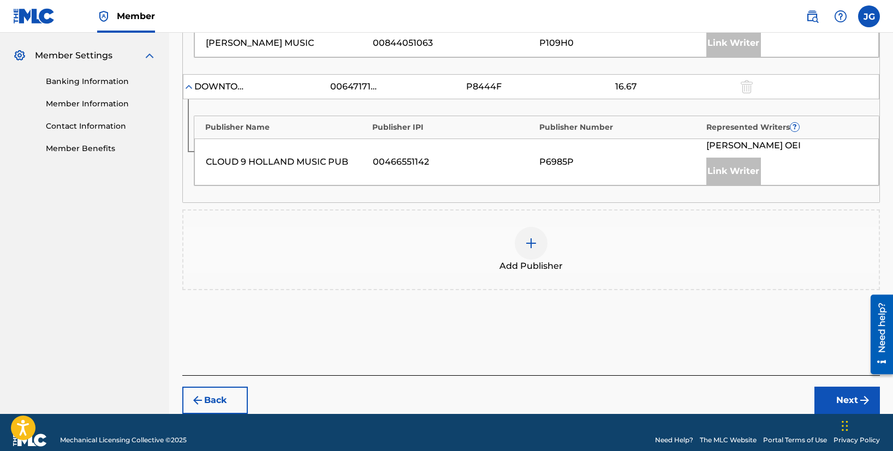
scroll to position [300, 0]
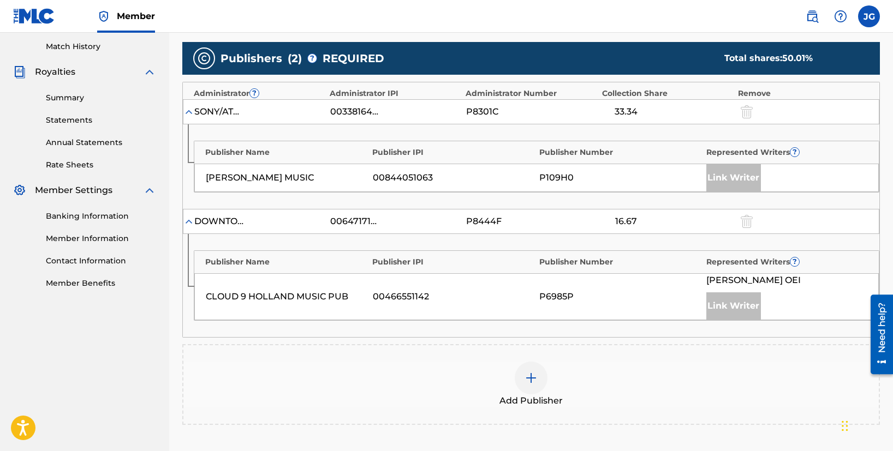
click at [191, 220] on img at bounding box center [188, 221] width 11 height 11
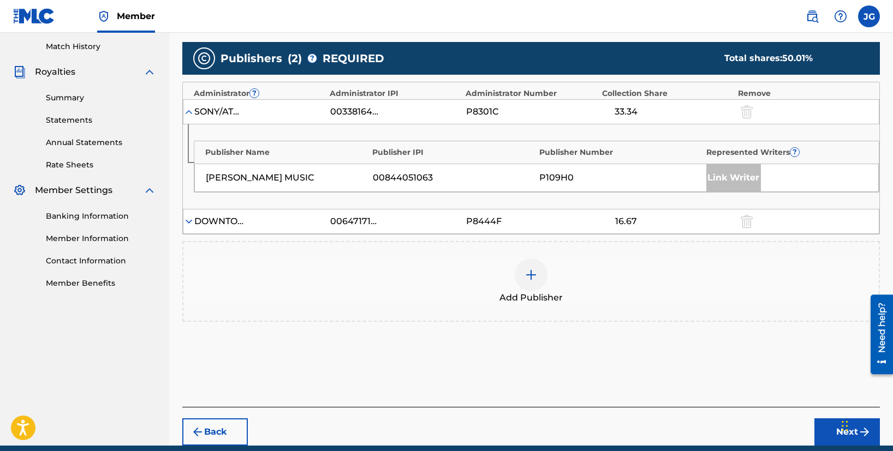
click at [187, 222] on img at bounding box center [188, 221] width 11 height 11
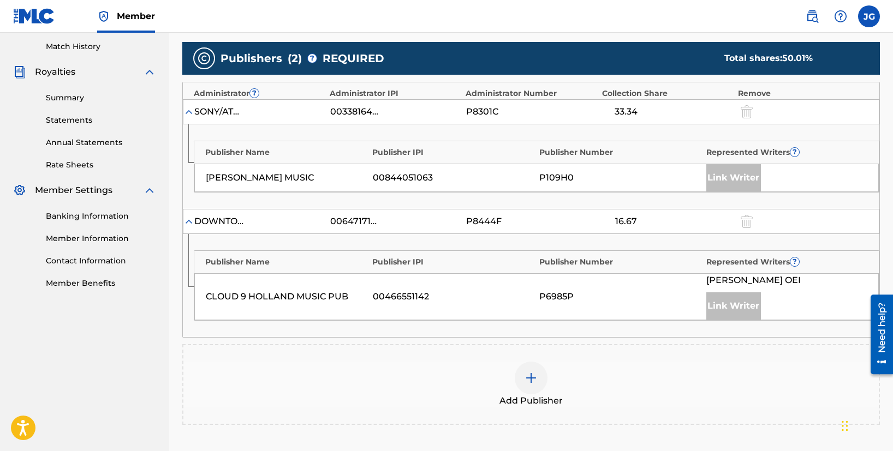
click at [187, 222] on img at bounding box center [188, 221] width 11 height 11
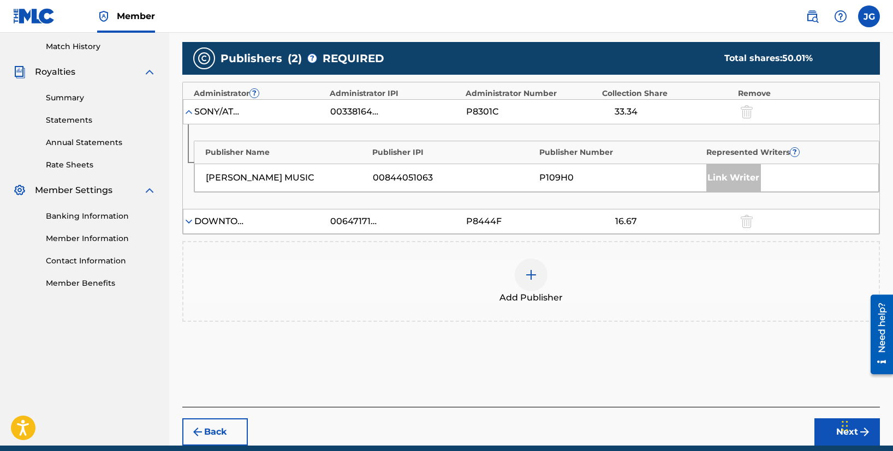
click at [192, 112] on img at bounding box center [188, 111] width 11 height 11
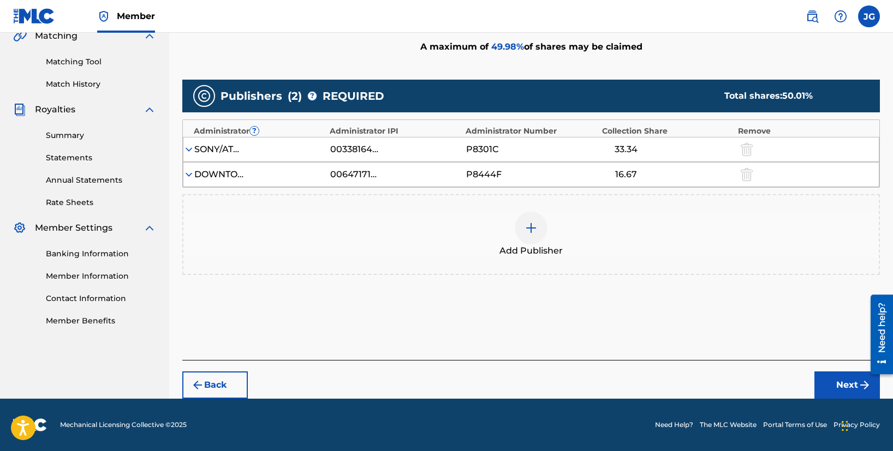
click at [823, 383] on button "Next" at bounding box center [848, 385] width 66 height 27
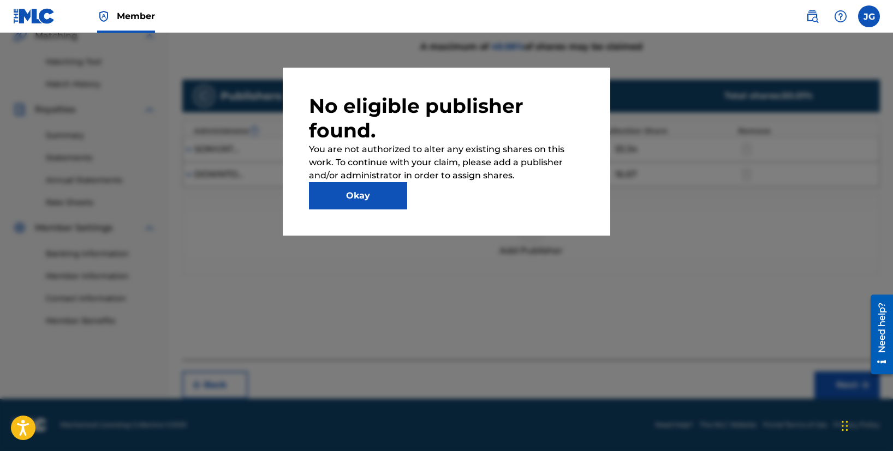
click at [361, 191] on button "Okay" at bounding box center [358, 195] width 98 height 27
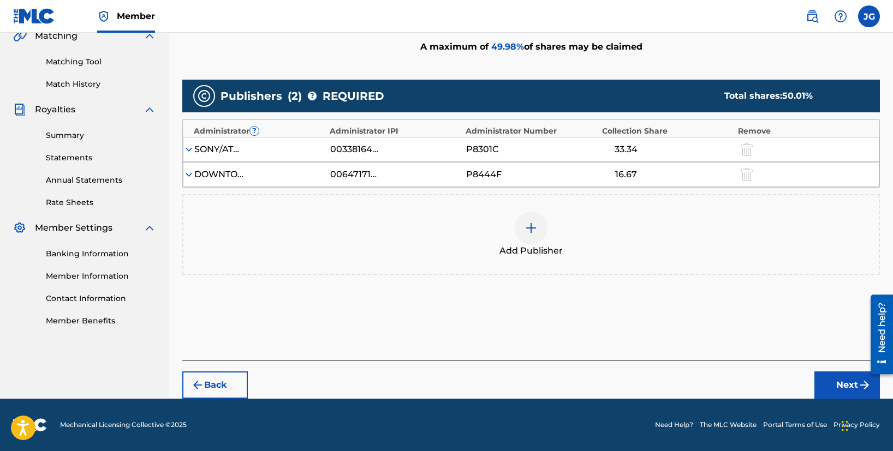
click at [198, 149] on div "SONY/ATV TUNES LLC" at bounding box center [218, 149] width 49 height 13
click at [189, 148] on img at bounding box center [188, 149] width 11 height 11
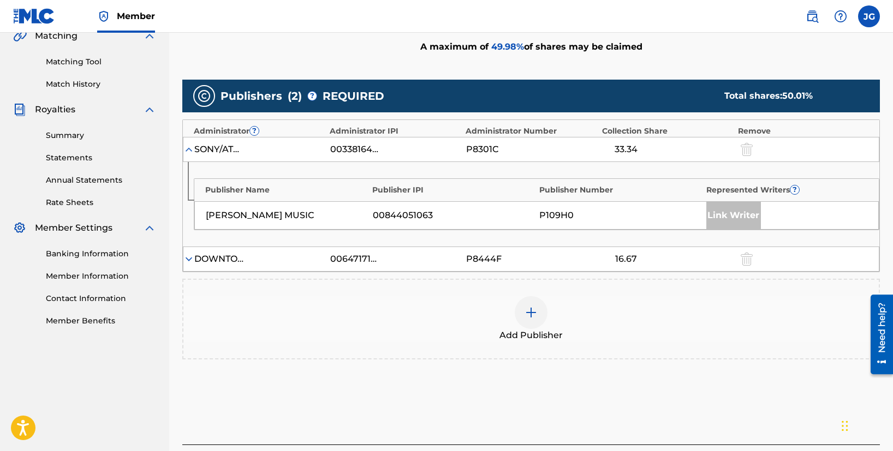
click at [716, 219] on div "Link Writer" at bounding box center [733, 215] width 55 height 27
drag, startPoint x: 796, startPoint y: 188, endPoint x: 599, endPoint y: 207, distance: 197.5
click at [624, 209] on div "Publisher Name Publisher IPI Publisher Number Represented Writers ? [PERSON_NAM…" at bounding box center [537, 205] width 686 height 52
click at [549, 209] on div "P109H0" at bounding box center [620, 215] width 162 height 13
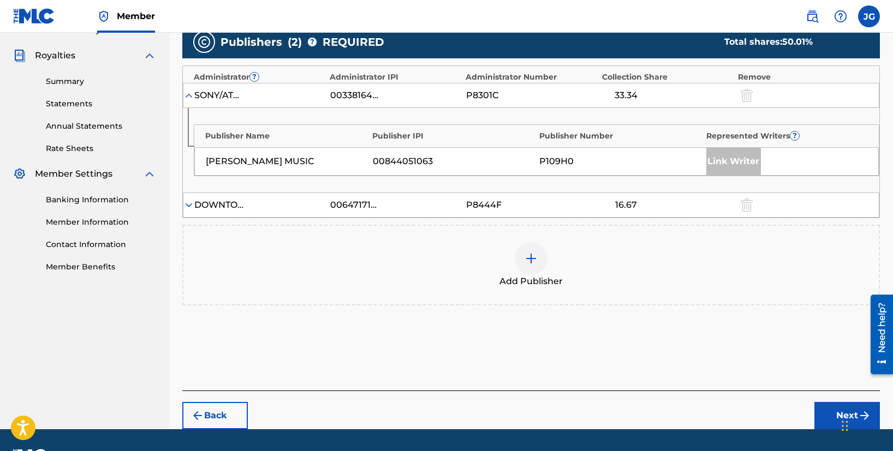
scroll to position [347, 0]
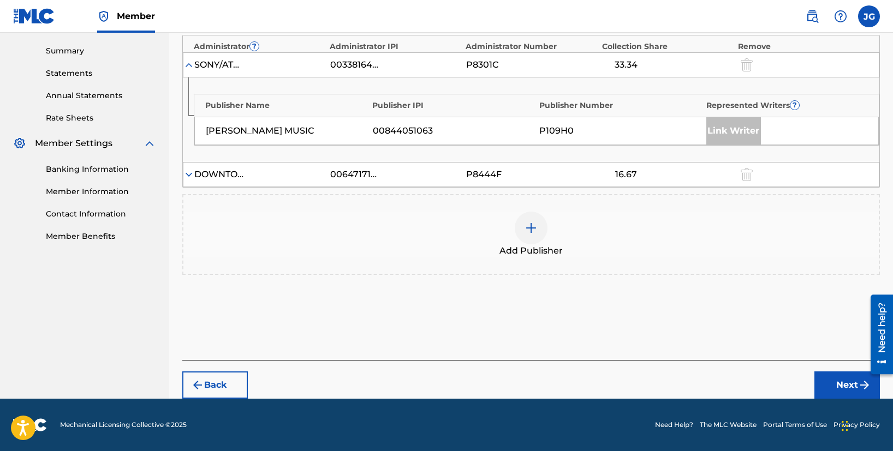
click at [828, 379] on button "Next" at bounding box center [848, 385] width 66 height 27
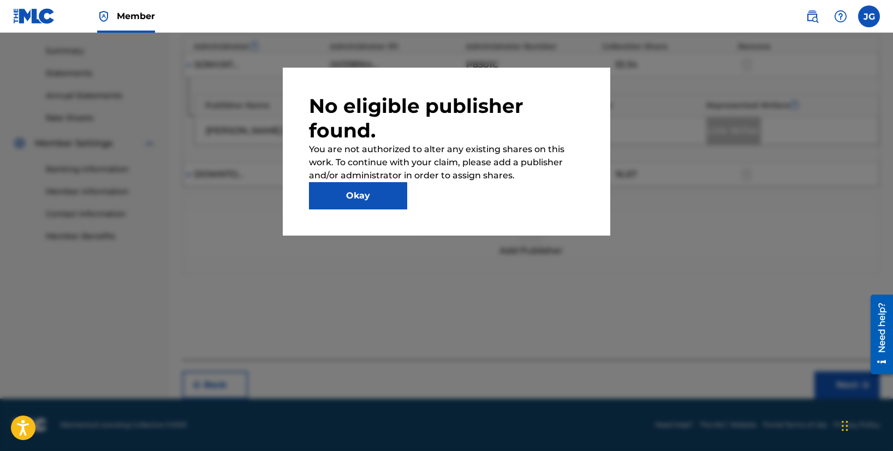
click at [385, 201] on button "Okay" at bounding box center [358, 195] width 98 height 27
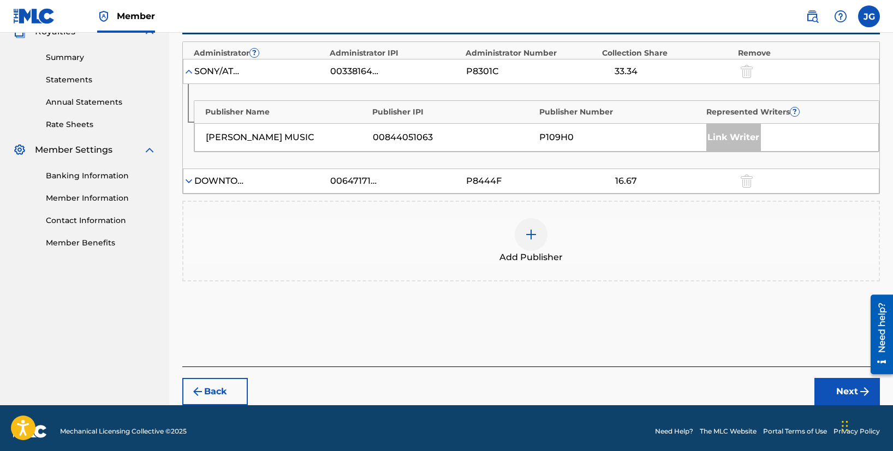
scroll to position [333, 0]
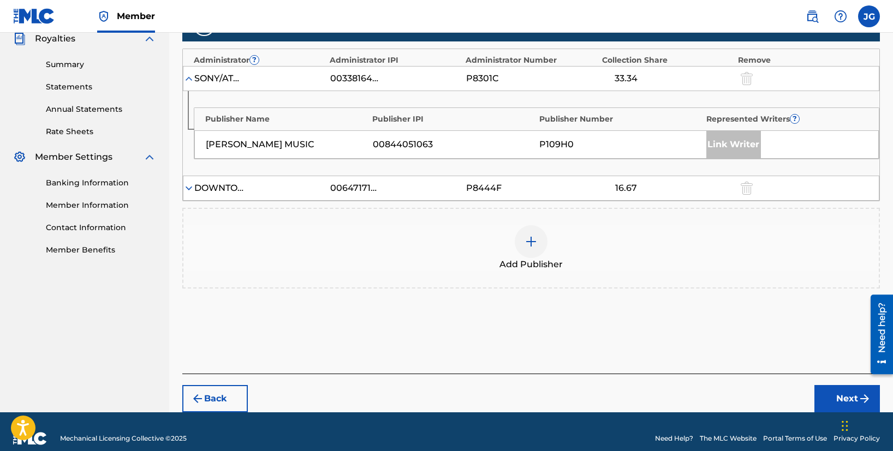
click at [534, 246] on img at bounding box center [531, 241] width 13 height 13
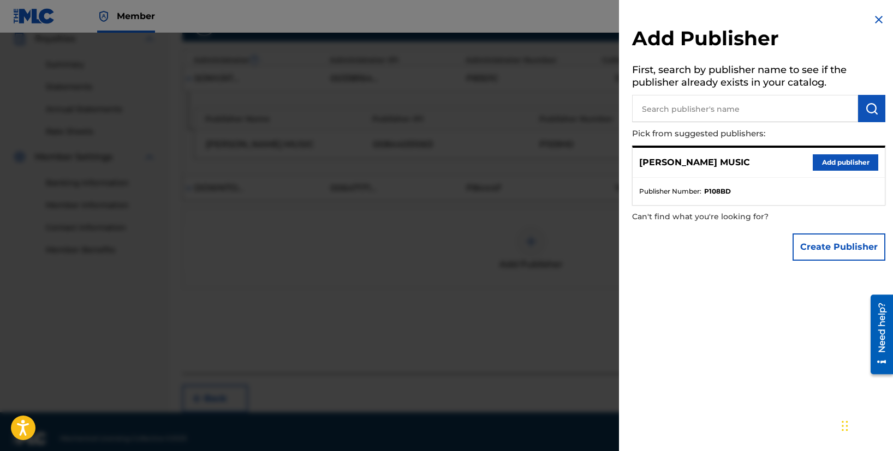
click at [823, 158] on button "Add publisher" at bounding box center [846, 162] width 66 height 16
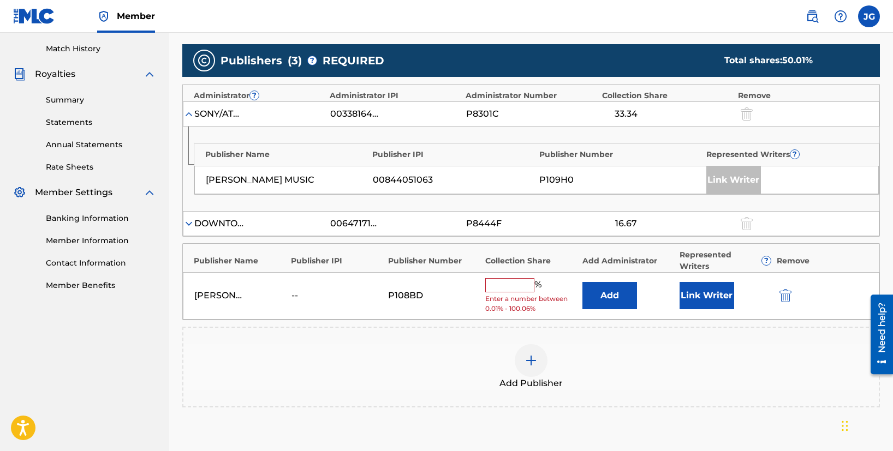
scroll to position [290, 0]
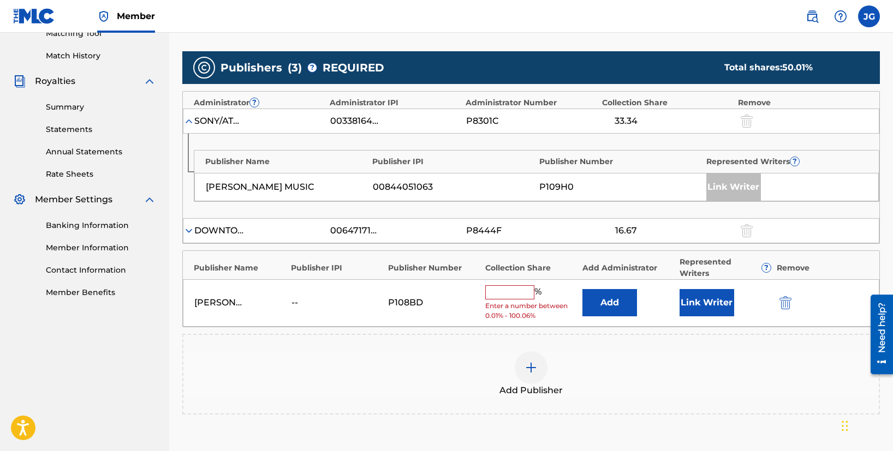
drag, startPoint x: 207, startPoint y: 233, endPoint x: 198, endPoint y: 231, distance: 8.9
click at [206, 233] on div "DOWNTOWN DLJ SONGS LLC" at bounding box center [218, 230] width 49 height 13
click at [189, 230] on img at bounding box center [188, 230] width 11 height 11
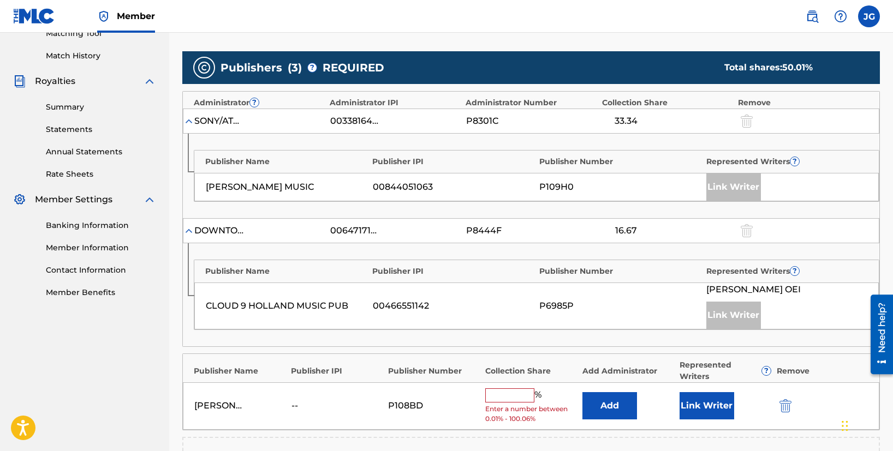
click at [189, 230] on img at bounding box center [188, 230] width 11 height 11
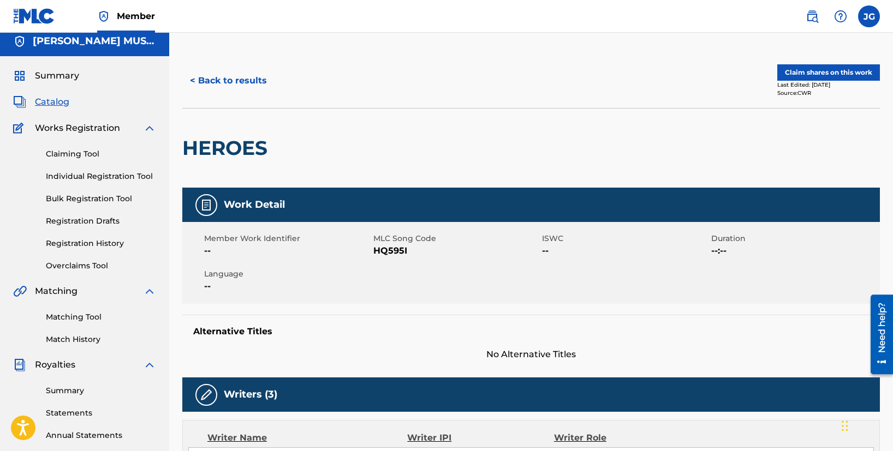
scroll to position [14, 0]
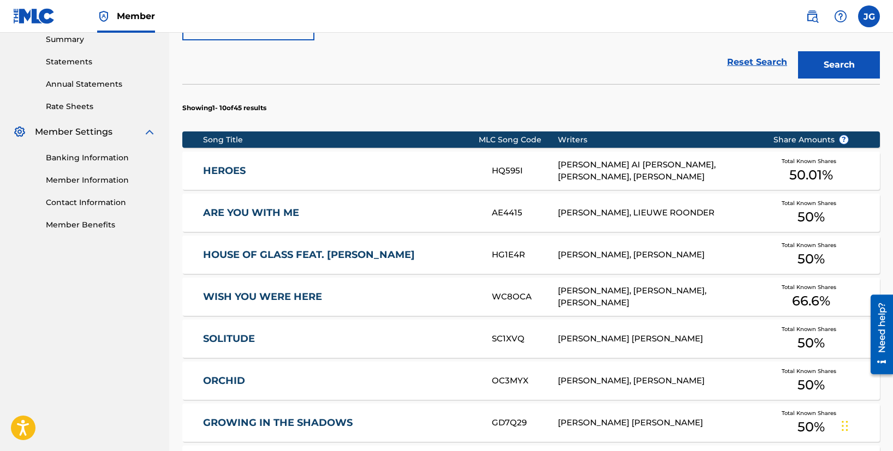
scroll to position [414, 0]
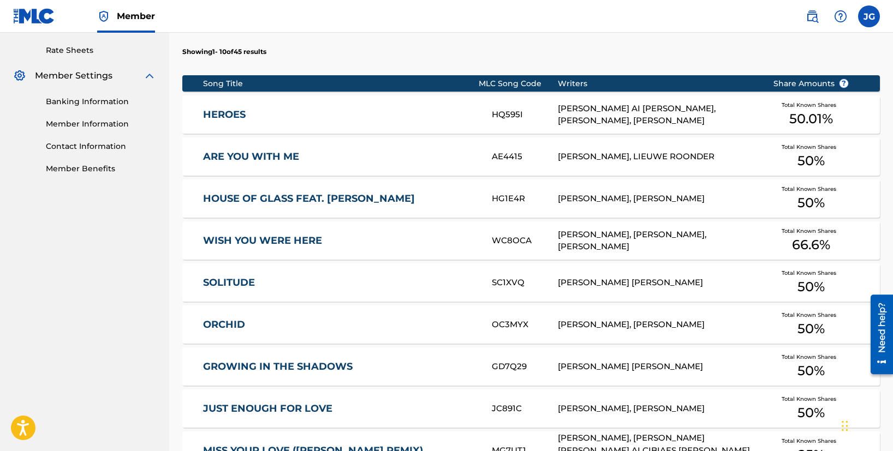
click at [285, 324] on link "ORCHID" at bounding box center [340, 325] width 274 height 13
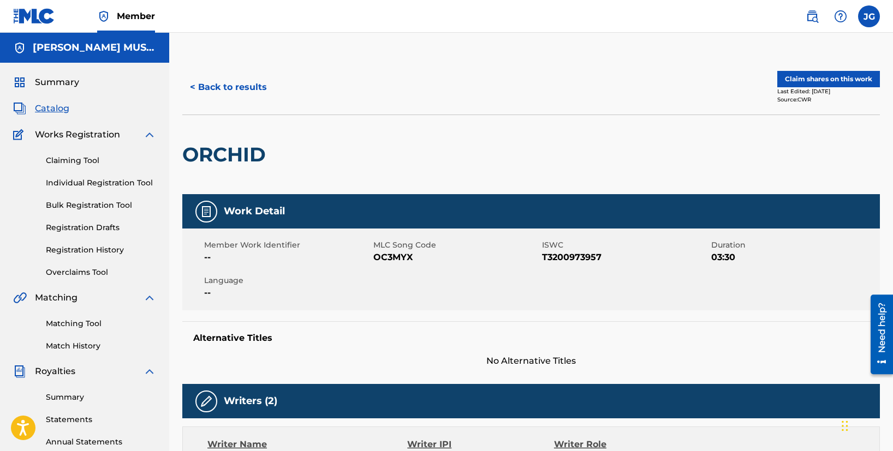
click at [822, 81] on button "Claim shares on this work" at bounding box center [828, 79] width 103 height 16
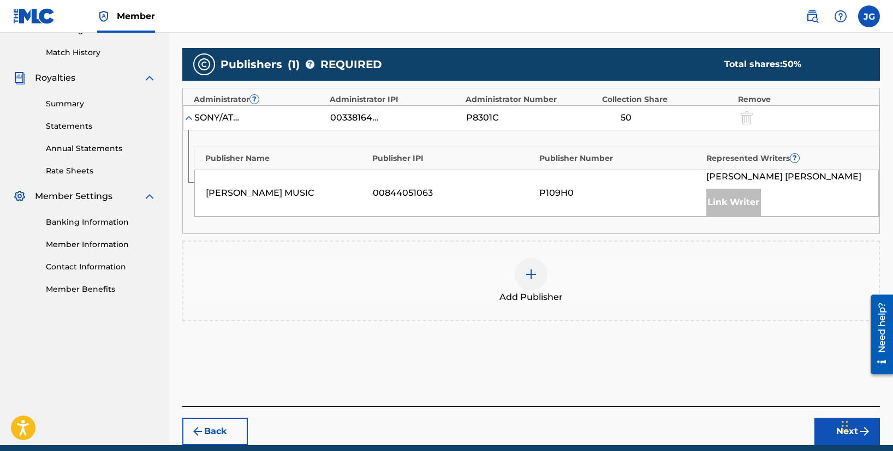
scroll to position [340, 0]
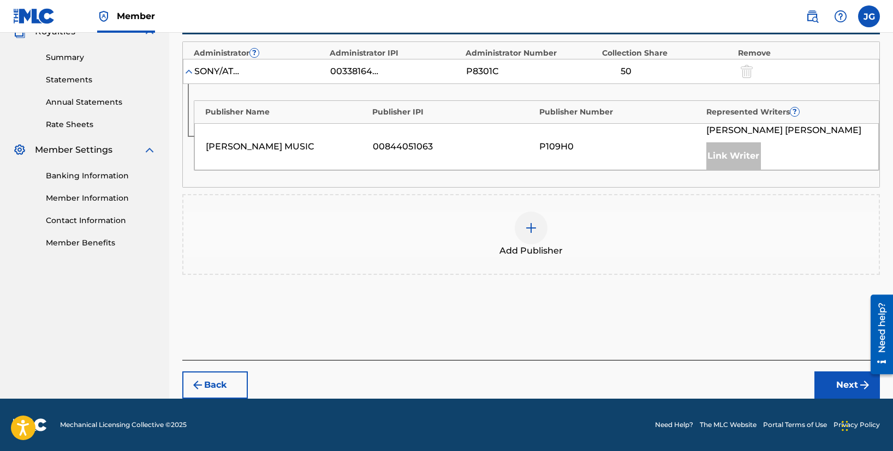
click at [835, 382] on button "Next" at bounding box center [848, 385] width 66 height 27
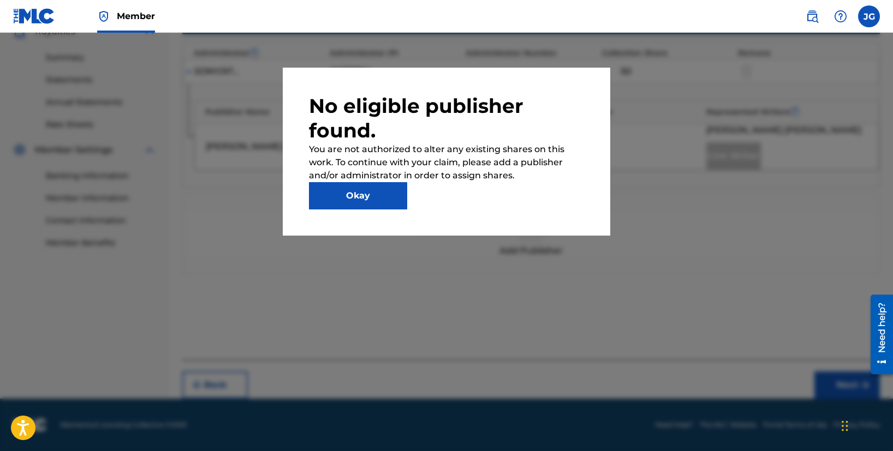
click at [387, 194] on button "Okay" at bounding box center [358, 195] width 98 height 27
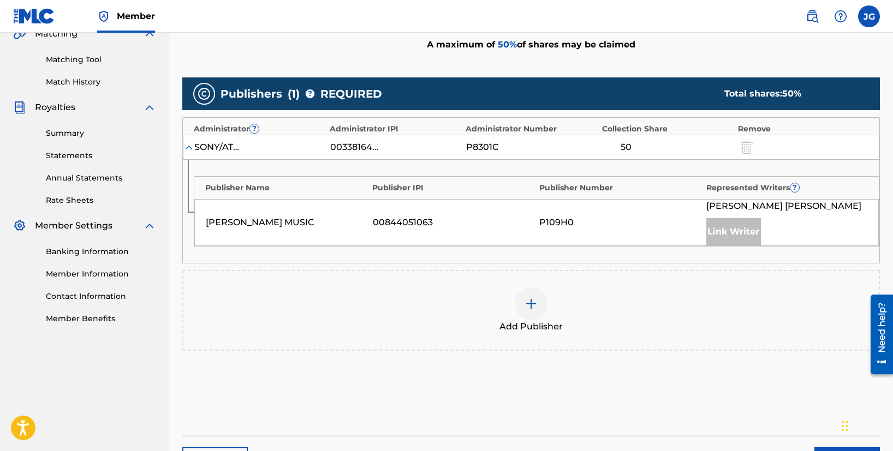
scroll to position [152, 0]
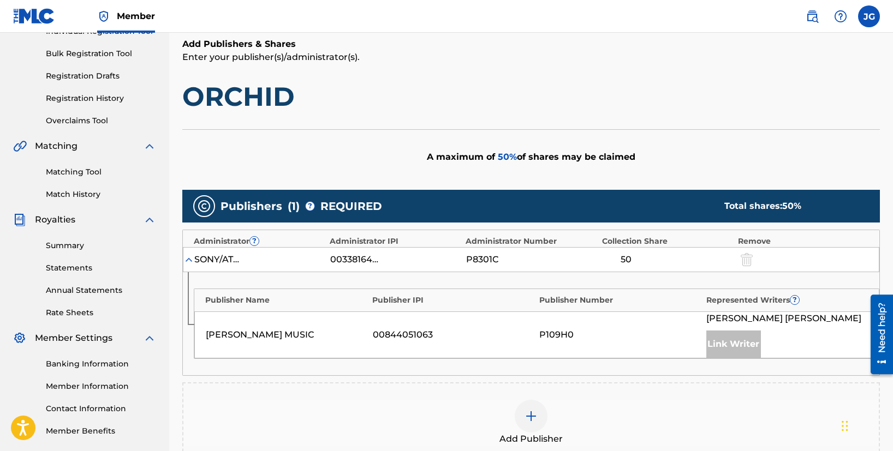
drag, startPoint x: 342, startPoint y: 266, endPoint x: 349, endPoint y: 265, distance: 6.6
click at [348, 265] on div "SONY/ATV TUNES LLC 00338164558 P8301C 50" at bounding box center [531, 259] width 697 height 25
click at [724, 338] on div "Link Writer" at bounding box center [733, 344] width 55 height 27
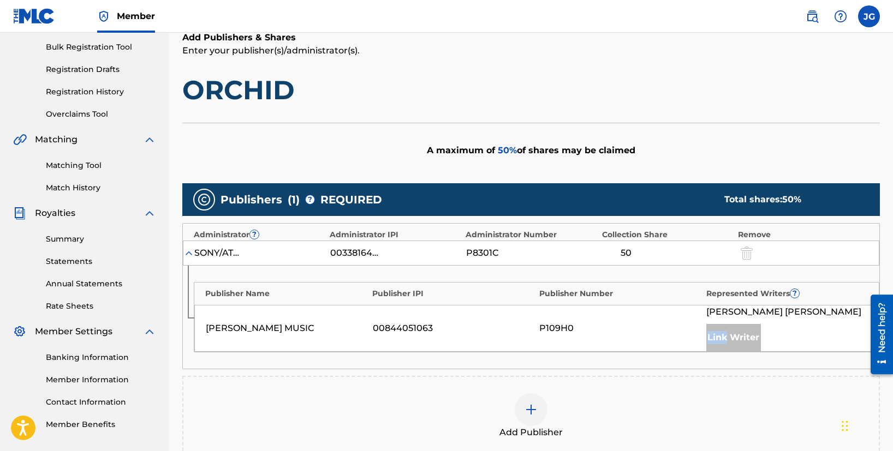
click at [724, 338] on div "Link Writer" at bounding box center [733, 337] width 55 height 27
click at [631, 332] on div "P109H0" at bounding box center [620, 328] width 162 height 13
click at [561, 328] on div "P109H0" at bounding box center [620, 328] width 162 height 13
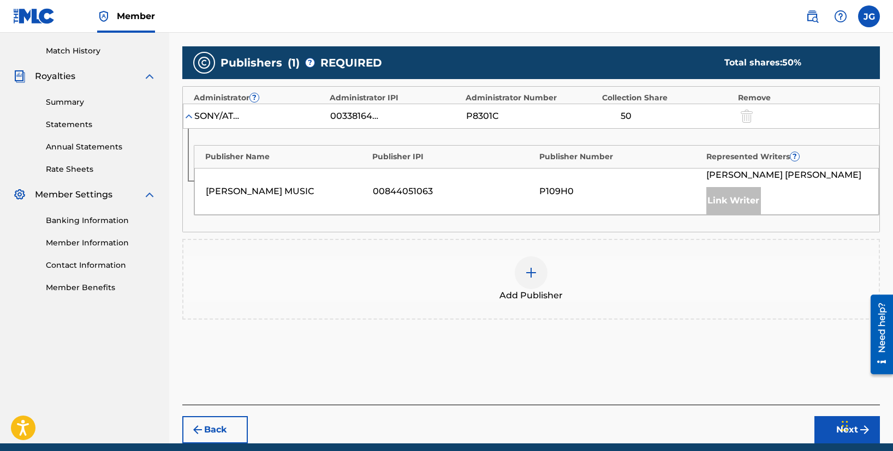
scroll to position [283, 0]
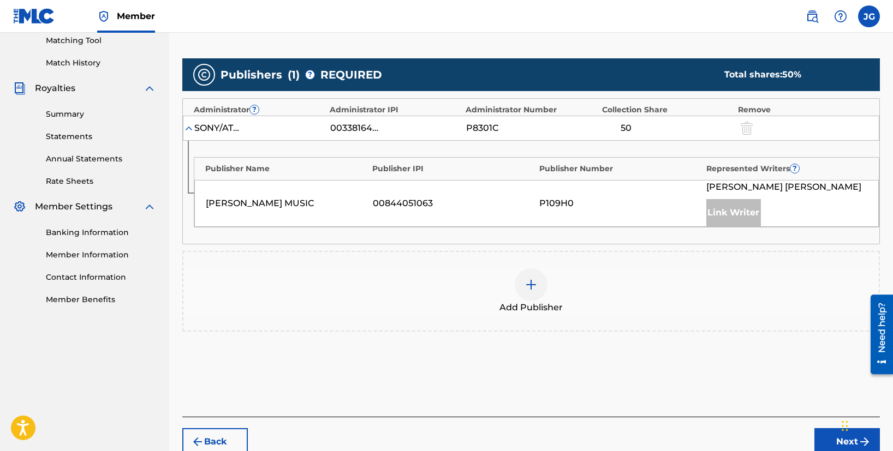
click at [369, 299] on div "Add Publisher" at bounding box center [531, 292] width 696 height 46
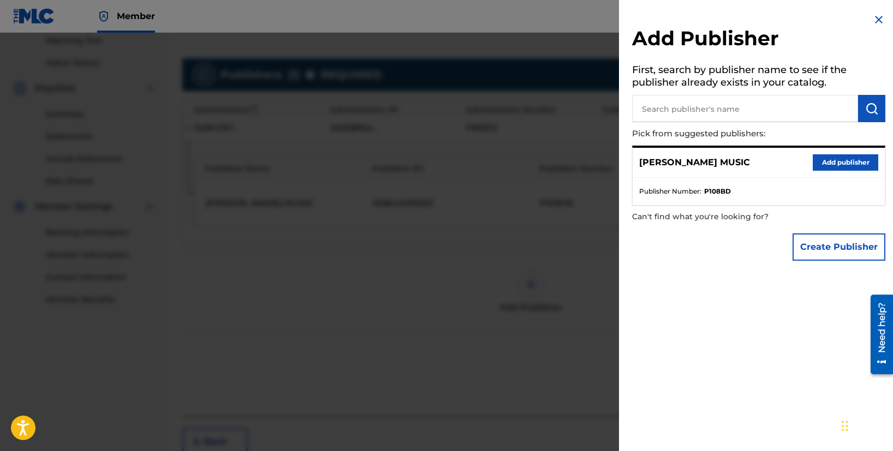
click at [878, 10] on div "Add Publisher First, search by publisher name to see if the publisher already e…" at bounding box center [759, 140] width 280 height 280
click at [876, 13] on img at bounding box center [878, 19] width 13 height 13
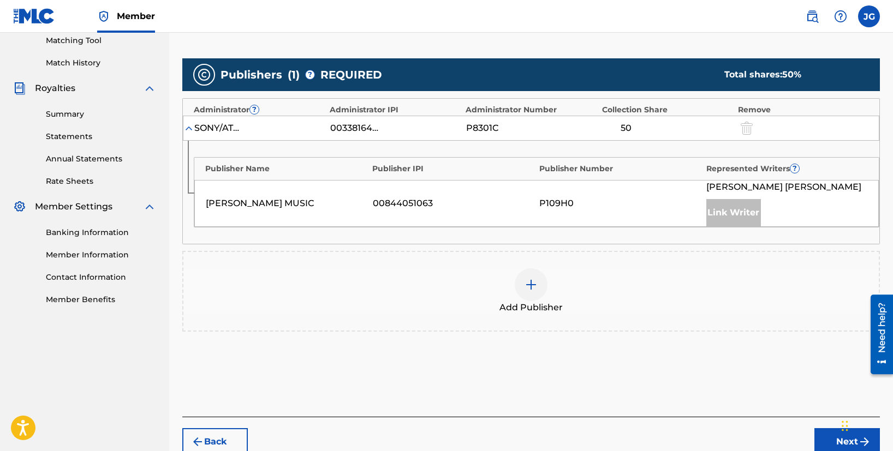
click at [623, 186] on div "[PERSON_NAME] MUSIC 00844051063 P109H0 [PERSON_NAME] Link Writer" at bounding box center [536, 203] width 685 height 47
drag, startPoint x: 568, startPoint y: 203, endPoint x: 537, endPoint y: 202, distance: 31.1
click at [537, 202] on div "[PERSON_NAME] MUSIC 00844051063 P109H0 [PERSON_NAME] Link Writer" at bounding box center [536, 203] width 685 height 47
drag, startPoint x: 765, startPoint y: 183, endPoint x: 833, endPoint y: 185, distance: 67.2
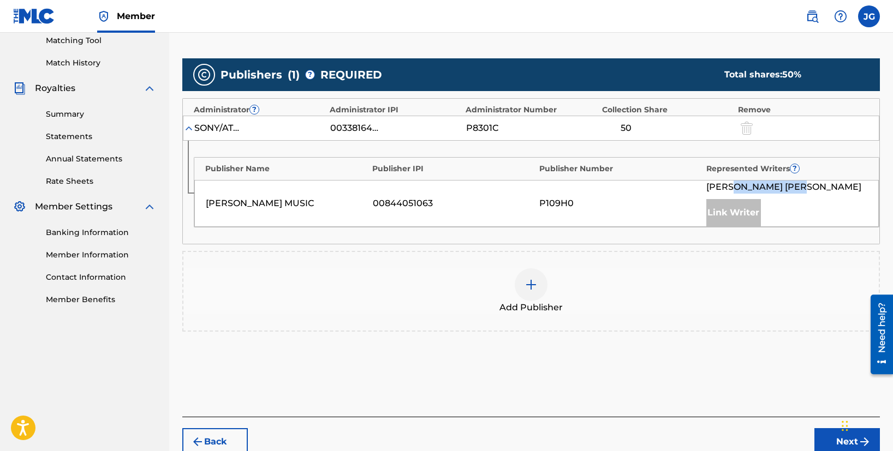
click at [828, 185] on div "[PERSON_NAME]" at bounding box center [787, 187] width 162 height 13
click at [833, 185] on div "[PERSON_NAME]" at bounding box center [787, 187] width 162 height 13
drag, startPoint x: 534, startPoint y: 203, endPoint x: 385, endPoint y: 195, distance: 149.2
click at [385, 195] on div "[PERSON_NAME] MUSIC 00844051063 P109H0 [PERSON_NAME] Link Writer" at bounding box center [536, 203] width 685 height 47
drag, startPoint x: 385, startPoint y: 195, endPoint x: 370, endPoint y: 199, distance: 15.2
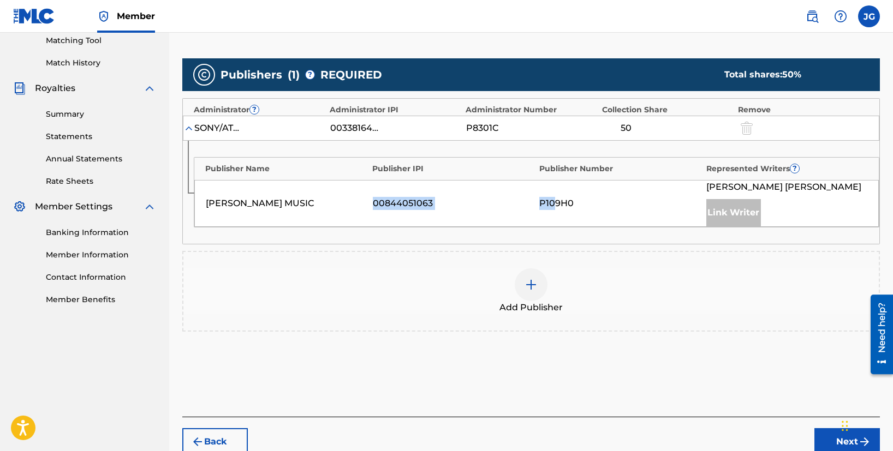
click at [385, 195] on div "[PERSON_NAME] MUSIC 00844051063 P109H0 [PERSON_NAME] Link Writer" at bounding box center [536, 203] width 685 height 47
drag, startPoint x: 376, startPoint y: 200, endPoint x: 462, endPoint y: 205, distance: 86.4
click at [461, 205] on div "[PERSON_NAME] MUSIC 00844051063 P109H0 [PERSON_NAME] Link Writer" at bounding box center [536, 203] width 685 height 47
click at [462, 205] on div "00844051063" at bounding box center [454, 203] width 162 height 13
drag, startPoint x: 580, startPoint y: 195, endPoint x: 592, endPoint y: 195, distance: 12.0
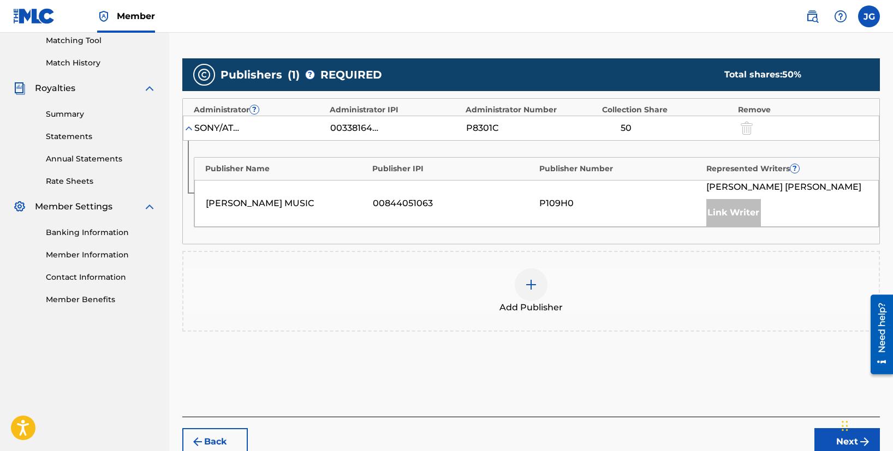
click at [592, 195] on div "[PERSON_NAME] MUSIC 00844051063 P109H0 [PERSON_NAME] Link Writer" at bounding box center [536, 203] width 685 height 47
drag, startPoint x: 590, startPoint y: 200, endPoint x: 507, endPoint y: 203, distance: 83.0
click at [507, 203] on div "[PERSON_NAME] MUSIC 00844051063 P109H0 [PERSON_NAME] Link Writer" at bounding box center [536, 203] width 685 height 47
drag, startPoint x: 491, startPoint y: 203, endPoint x: 426, endPoint y: 203, distance: 65.0
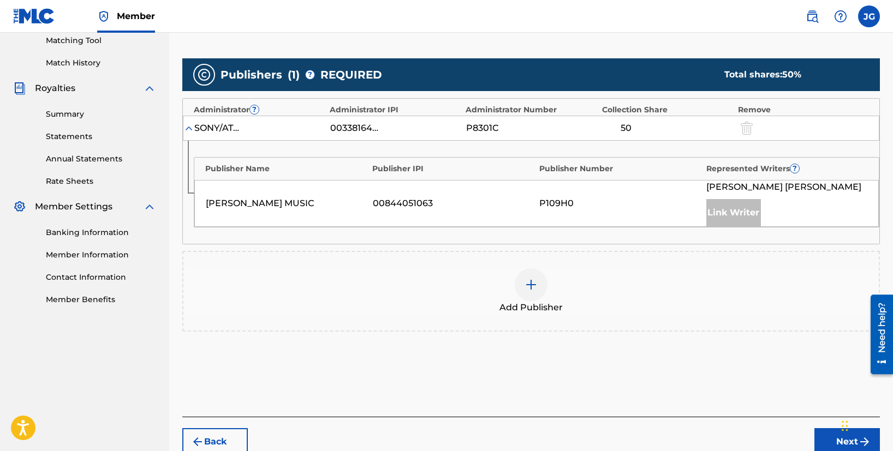
click at [488, 203] on div "00844051063" at bounding box center [454, 203] width 162 height 13
drag, startPoint x: 426, startPoint y: 203, endPoint x: 337, endPoint y: 199, distance: 88.5
click at [347, 201] on div "[PERSON_NAME] MUSIC 00844051063 P109H0 [PERSON_NAME] Link Writer" at bounding box center [536, 203] width 685 height 47
click at [334, 199] on div "[PERSON_NAME] MUSIC" at bounding box center [287, 203] width 162 height 13
click at [741, 217] on div "Link Writer" at bounding box center [733, 212] width 55 height 27
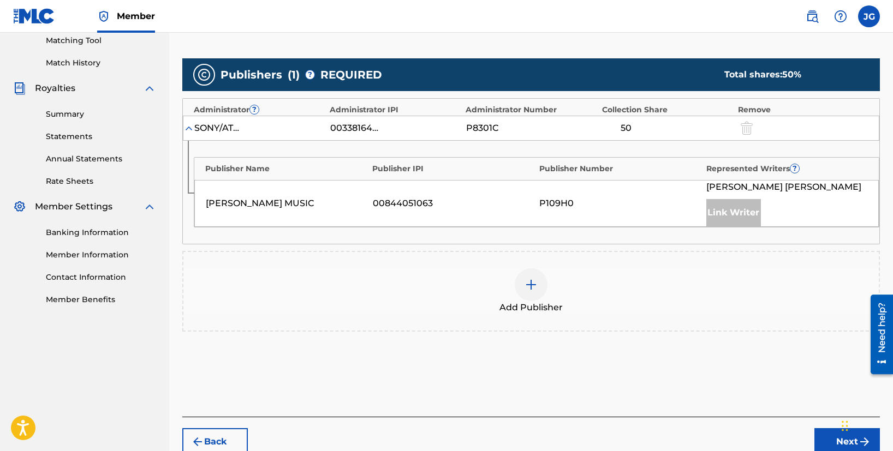
click at [194, 124] on img at bounding box center [188, 128] width 11 height 11
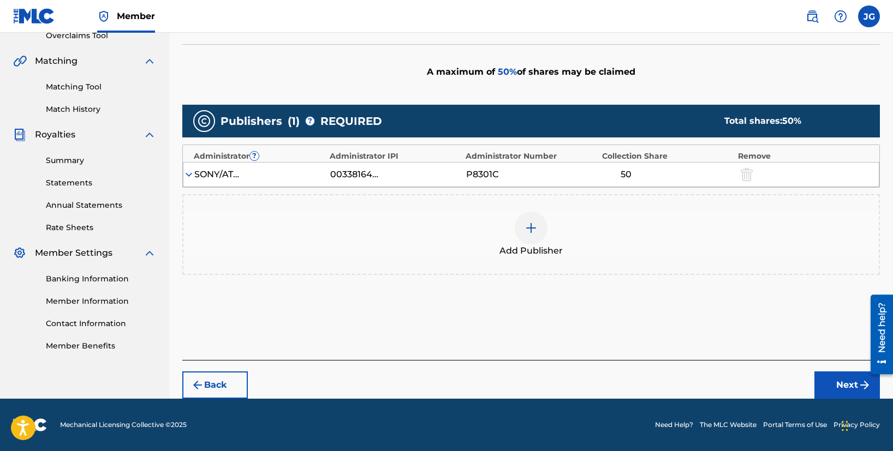
scroll to position [237, 0]
click at [845, 390] on button "Next" at bounding box center [848, 385] width 66 height 27
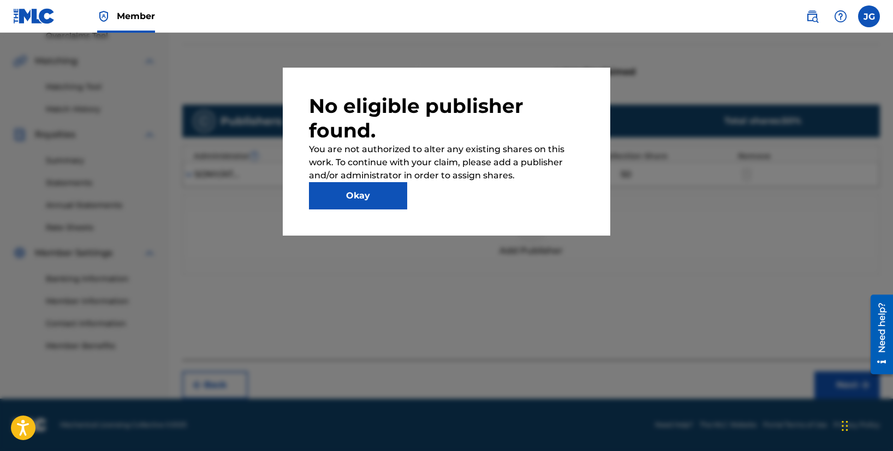
click at [371, 200] on button "Okay" at bounding box center [358, 195] width 98 height 27
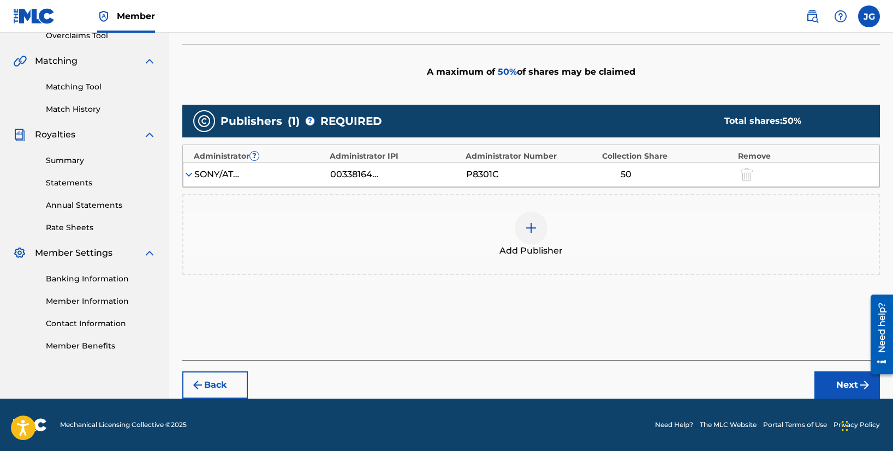
click at [192, 173] on img at bounding box center [188, 174] width 11 height 11
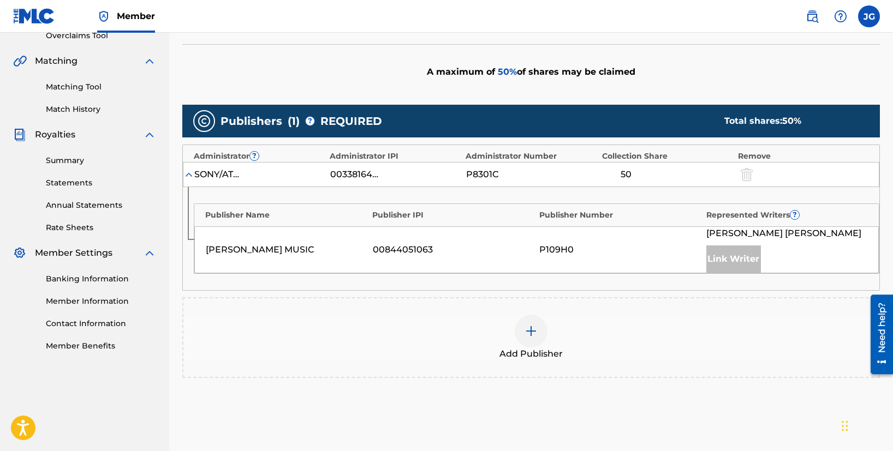
click at [557, 266] on div "[PERSON_NAME] MUSIC 00844051063 P109H0 [PERSON_NAME] Link Writer" at bounding box center [536, 250] width 685 height 47
click at [717, 263] on div "Link Writer" at bounding box center [733, 259] width 55 height 27
click at [730, 242] on div "[PERSON_NAME] Link Writer" at bounding box center [787, 250] width 162 height 46
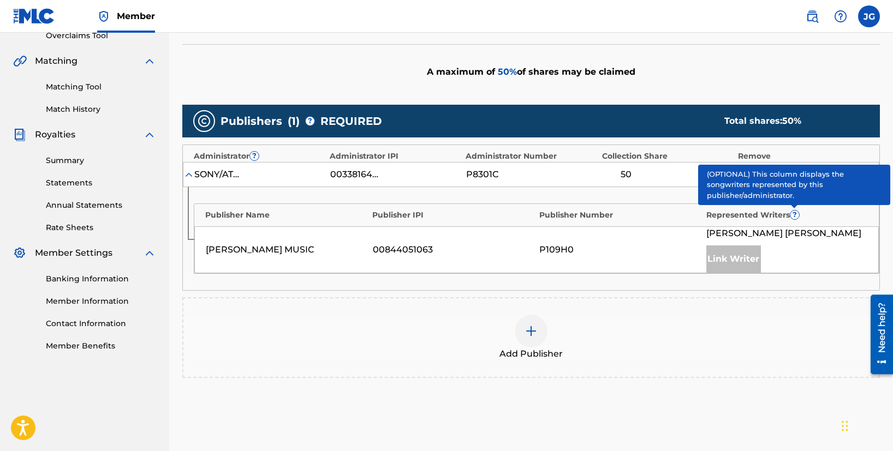
click at [792, 217] on span "?" at bounding box center [794, 215] width 9 height 9
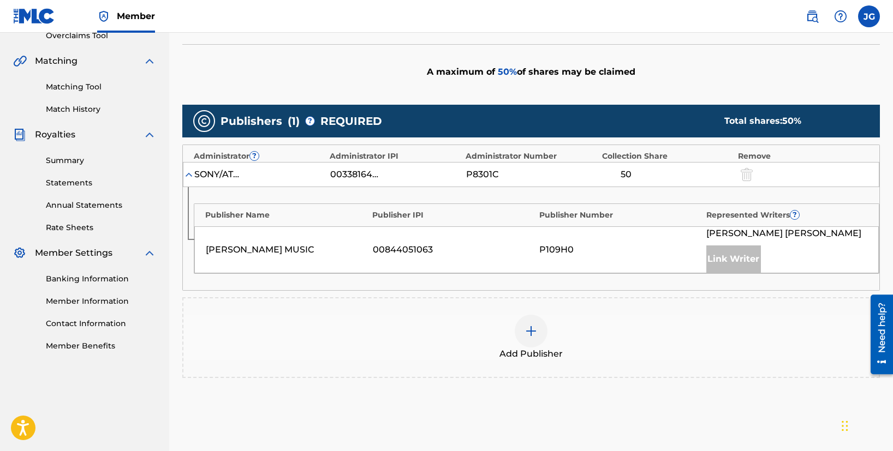
click at [533, 326] on img at bounding box center [531, 331] width 13 height 13
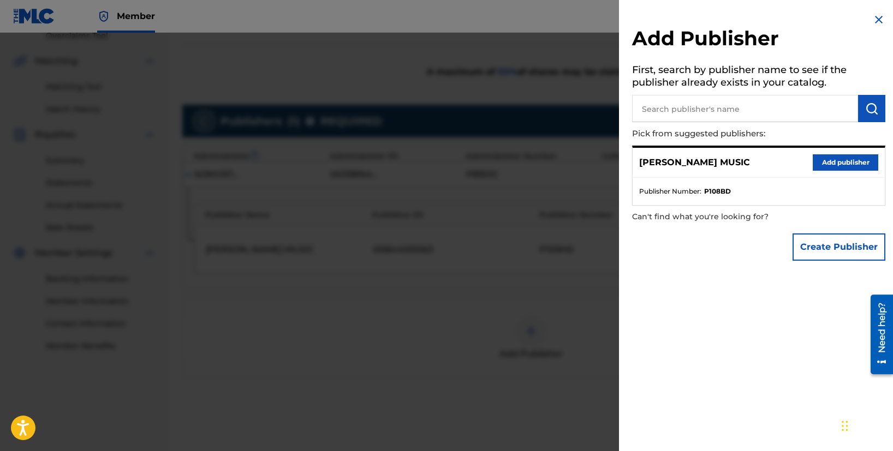
click at [829, 159] on button "Add publisher" at bounding box center [846, 162] width 66 height 16
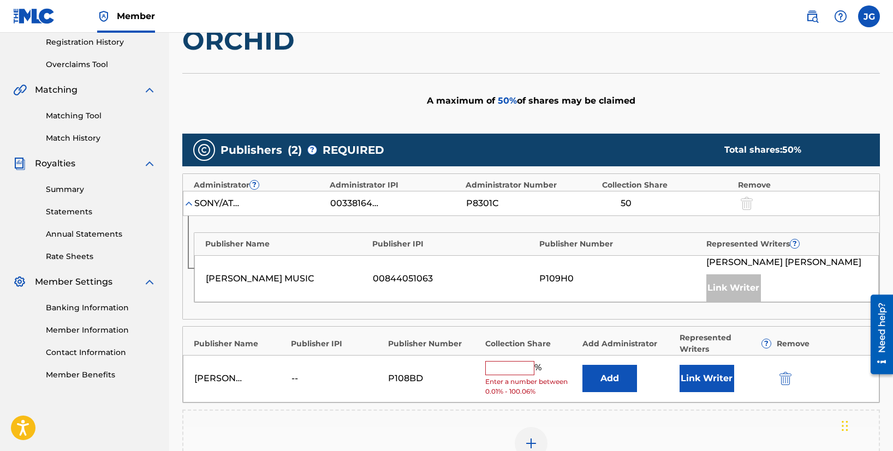
scroll to position [295, 0]
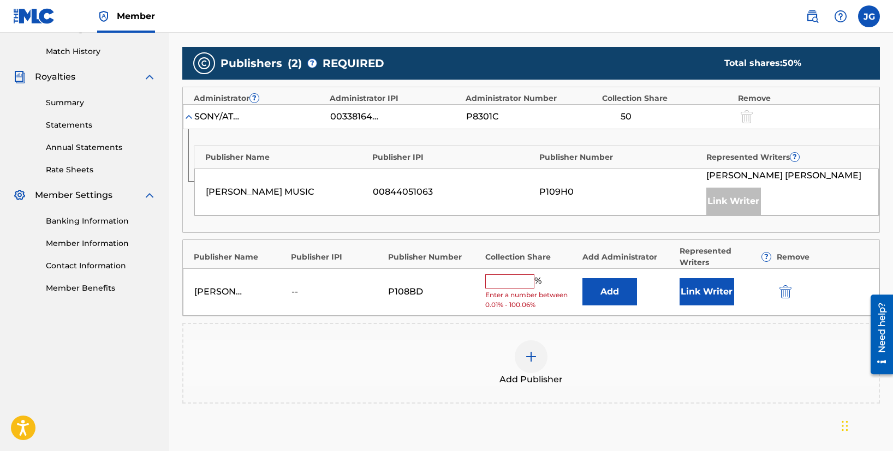
click at [510, 282] on input "text" at bounding box center [509, 282] width 49 height 14
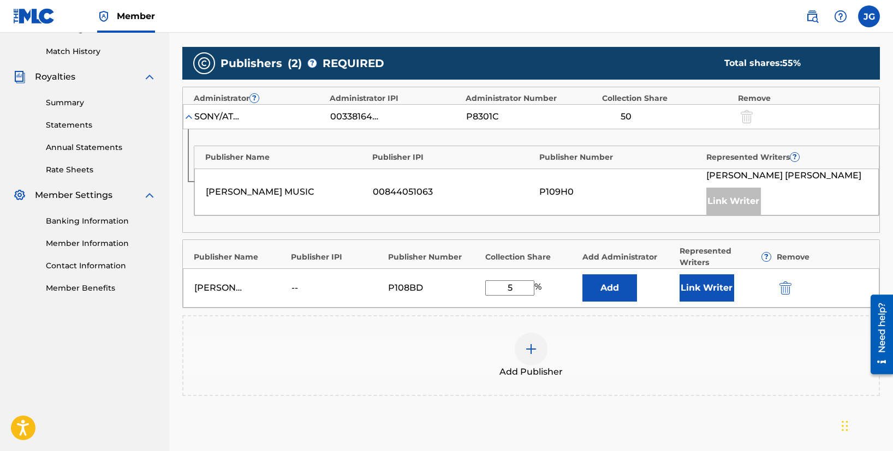
type input "50"
drag, startPoint x: 512, startPoint y: 288, endPoint x: 491, endPoint y: 287, distance: 20.8
click at [491, 287] on input "50" at bounding box center [509, 288] width 49 height 15
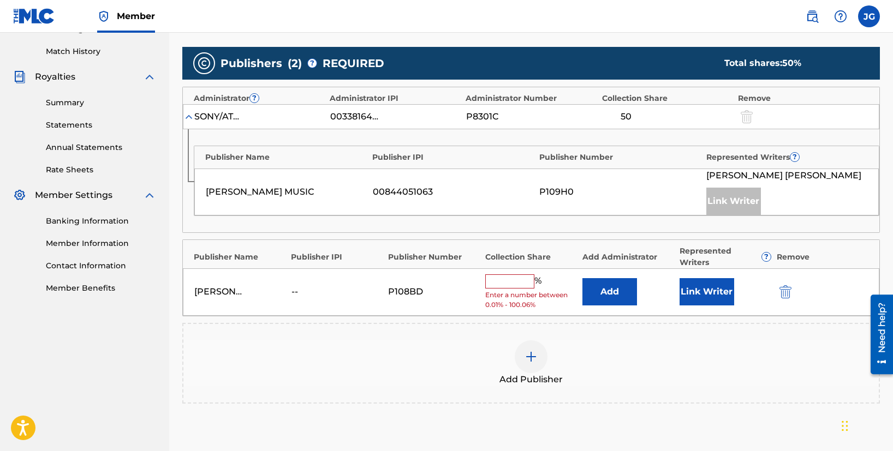
click at [351, 361] on div "Add Publisher" at bounding box center [531, 364] width 696 height 46
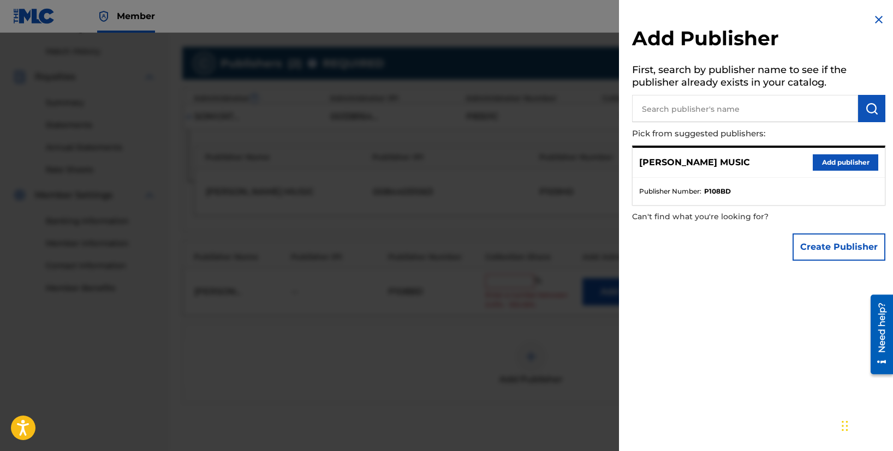
click at [526, 175] on div at bounding box center [446, 258] width 893 height 451
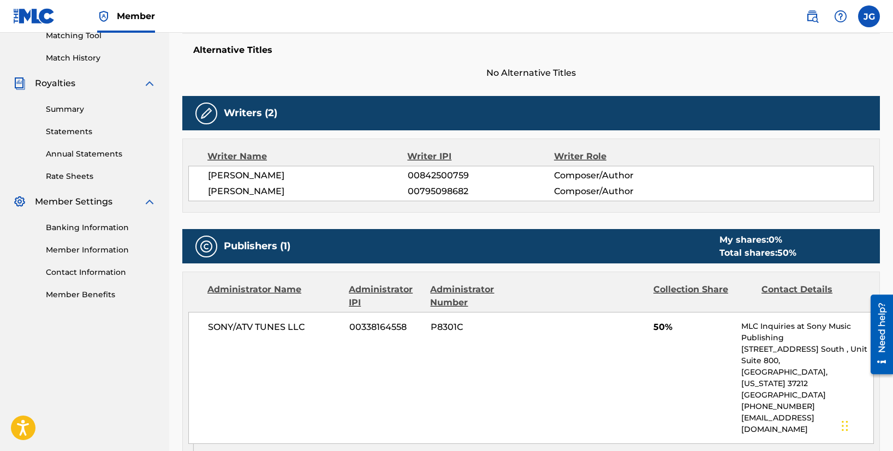
scroll to position [344, 0]
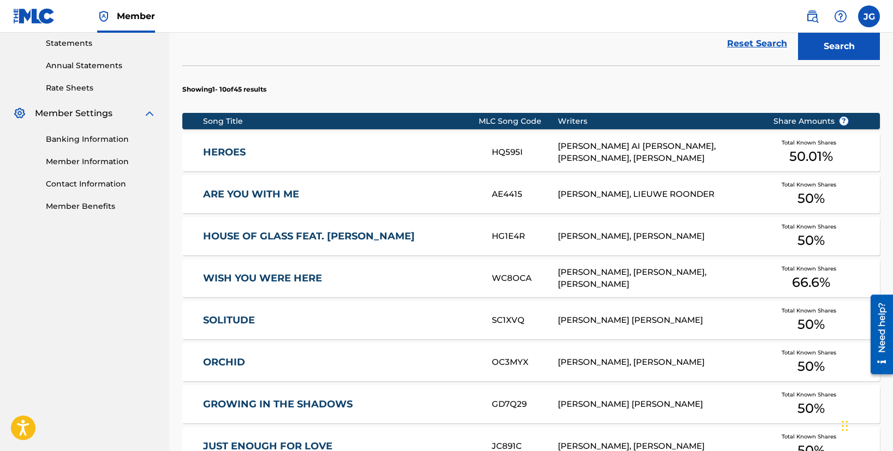
scroll to position [433, 0]
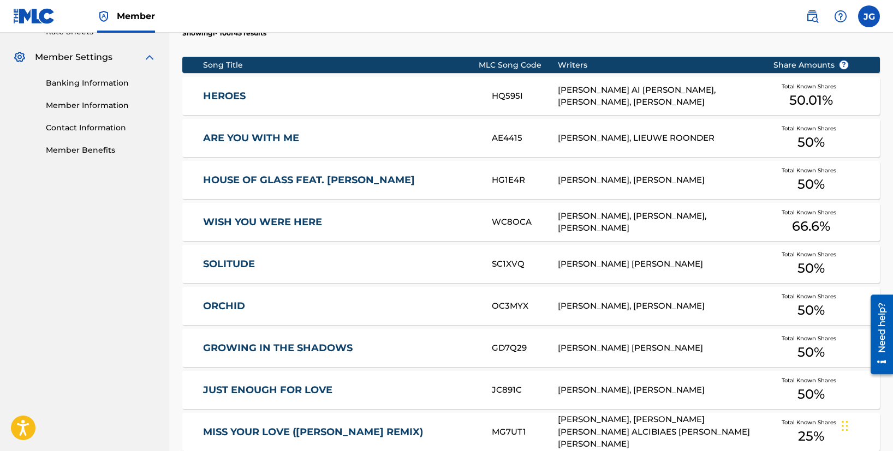
click at [295, 148] on div "ARE YOU WITH ME AE4415 [PERSON_NAME], LIEUWE ROONDER Total Known Shares 50 %" at bounding box center [531, 138] width 698 height 38
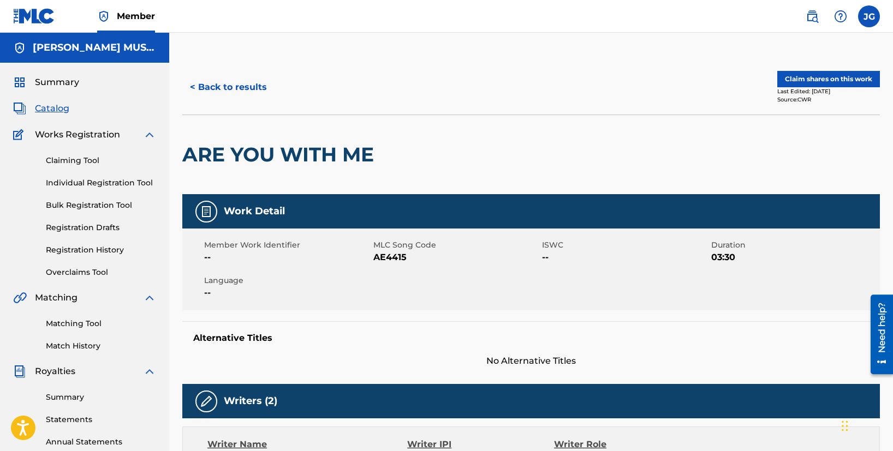
click at [808, 84] on button "Claim shares on this work" at bounding box center [828, 79] width 103 height 16
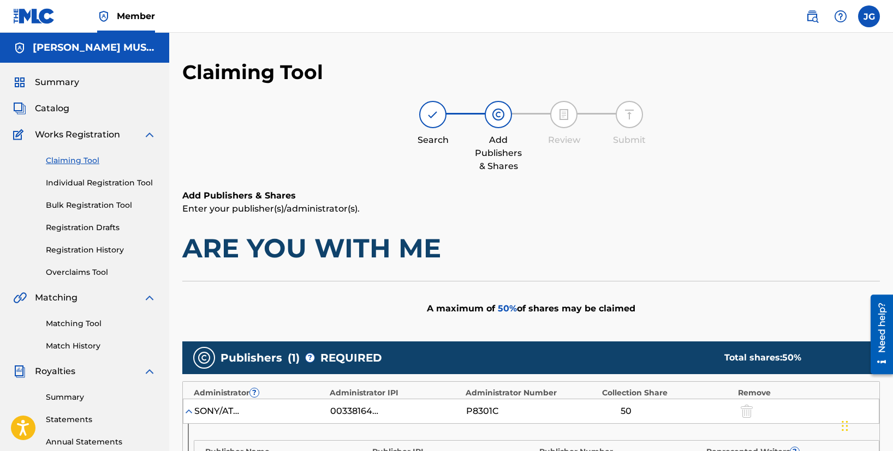
scroll to position [211, 0]
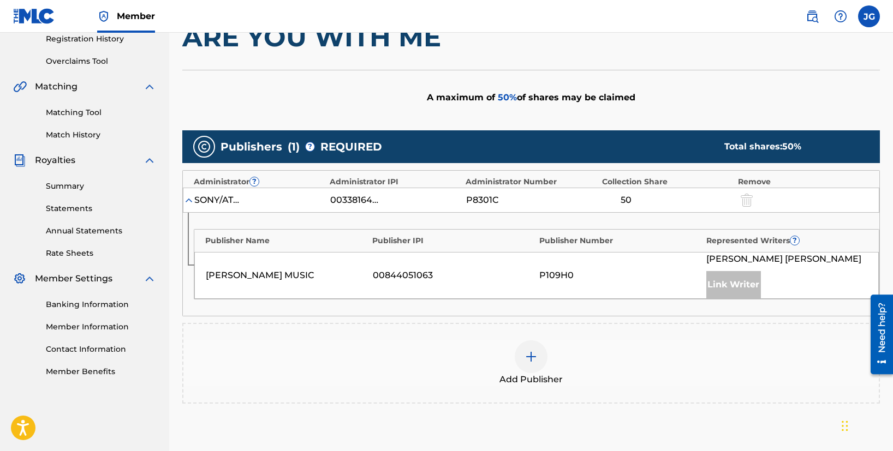
click at [635, 285] on div "[PERSON_NAME] MUSIC 00844051063 P109H0 [PERSON_NAME] Link Writer" at bounding box center [536, 275] width 685 height 47
click at [550, 275] on div "P109H0" at bounding box center [620, 275] width 162 height 13
drag, startPoint x: 350, startPoint y: 266, endPoint x: 477, endPoint y: 280, distance: 127.4
click at [477, 280] on div "[PERSON_NAME] MUSIC 00844051063 P109H0 [PERSON_NAME] Link Writer" at bounding box center [536, 275] width 685 height 47
click at [477, 280] on div "00844051063" at bounding box center [454, 275] width 162 height 13
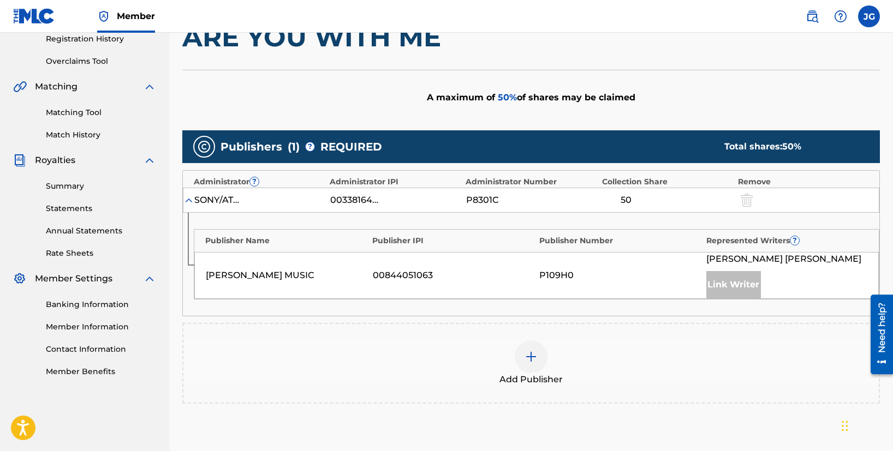
click at [528, 350] on img at bounding box center [531, 356] width 13 height 13
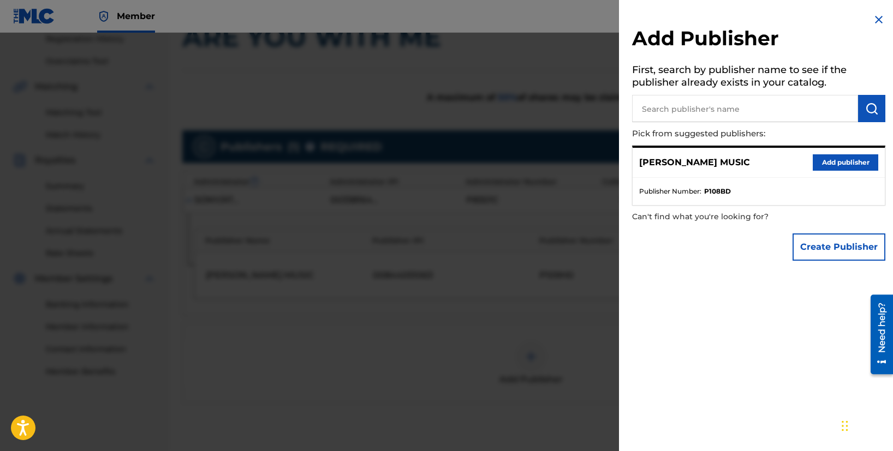
click at [841, 163] on button "Add publisher" at bounding box center [846, 162] width 66 height 16
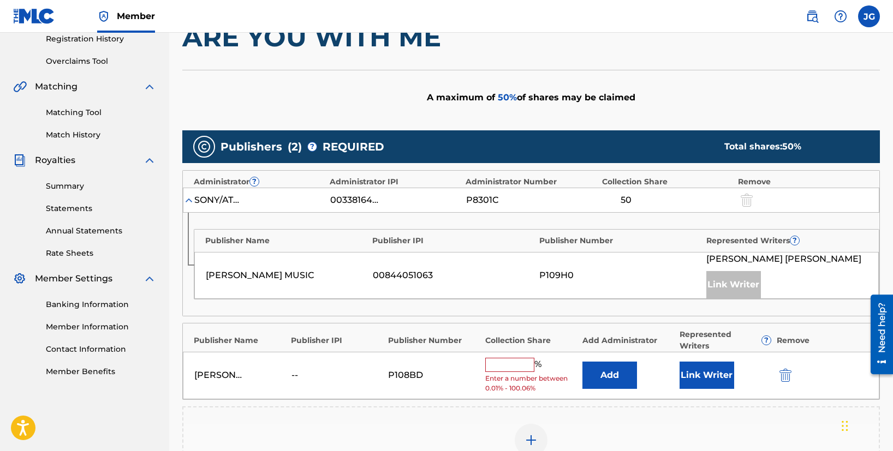
scroll to position [296, 0]
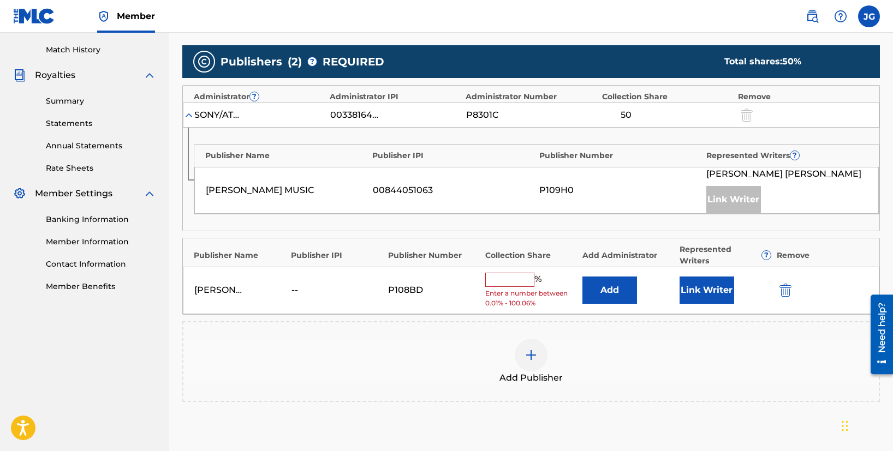
click at [704, 293] on button "Link Writer" at bounding box center [707, 290] width 55 height 27
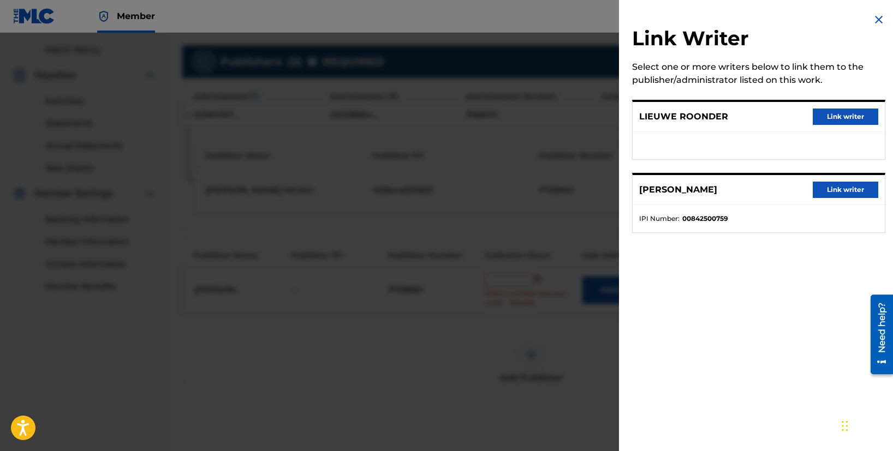
click at [829, 186] on button "Link writer" at bounding box center [846, 190] width 66 height 16
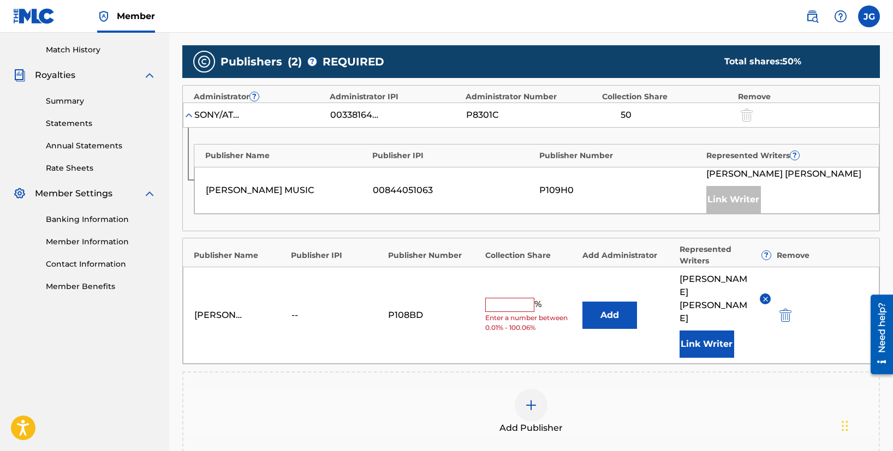
click at [527, 298] on input "text" at bounding box center [509, 305] width 49 height 14
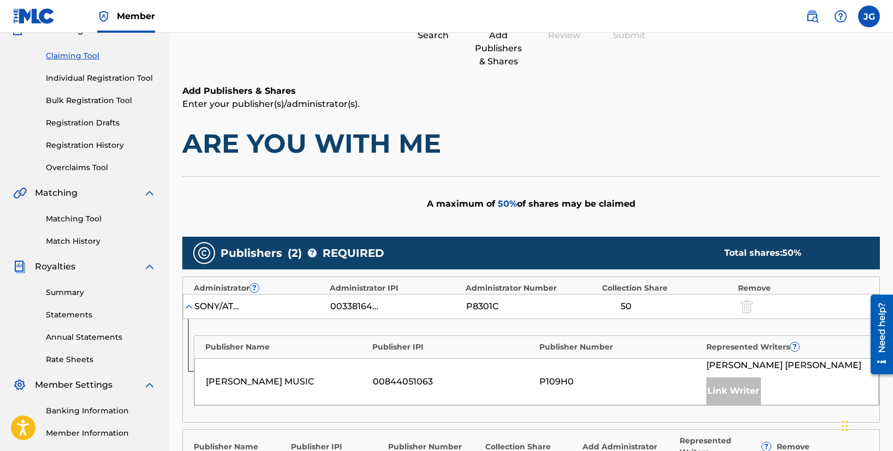
scroll to position [84, 0]
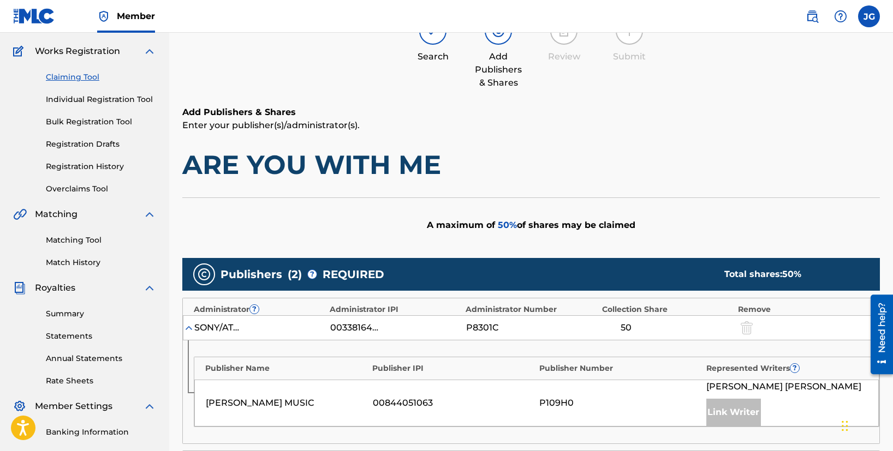
click at [80, 74] on link "Claiming Tool" at bounding box center [101, 77] width 110 height 11
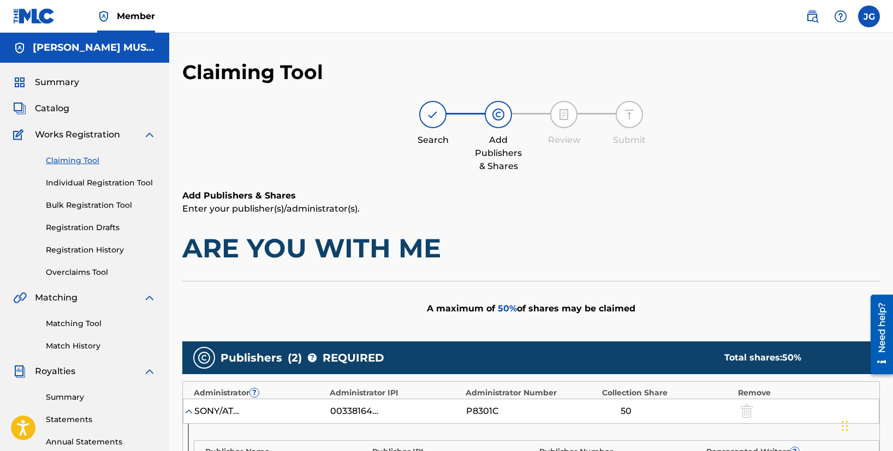
click at [576, 128] on div "Review" at bounding box center [564, 124] width 55 height 46
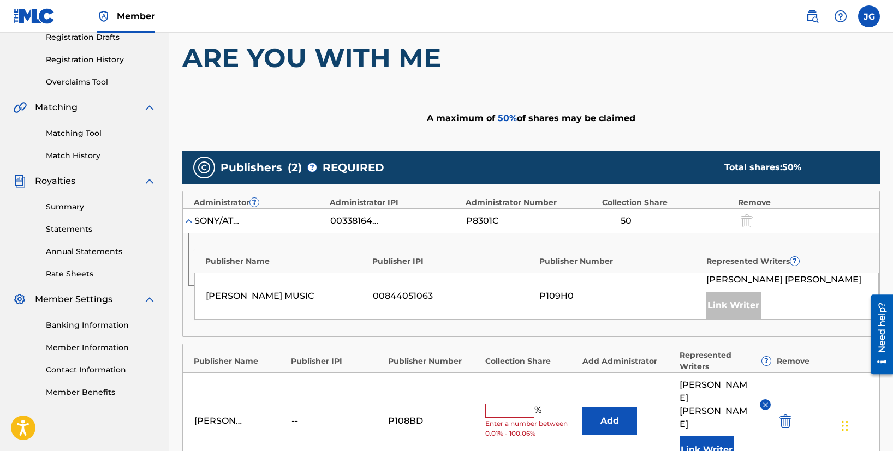
scroll to position [74, 0]
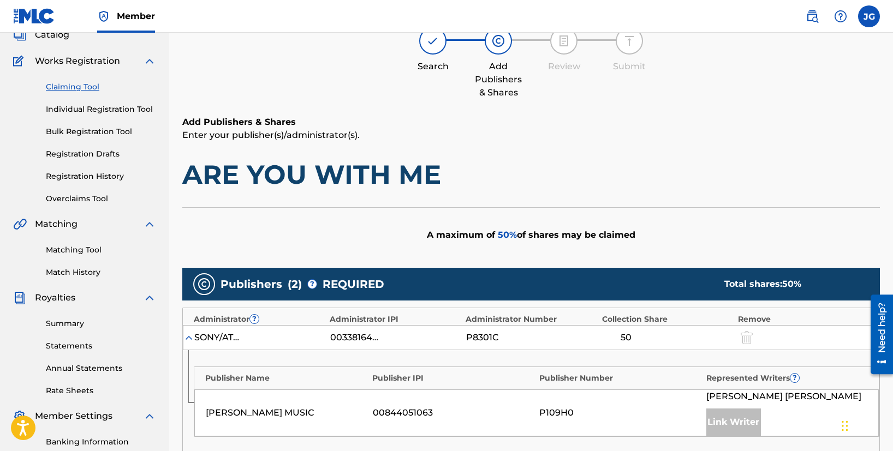
click at [88, 84] on link "Claiming Tool" at bounding box center [101, 86] width 110 height 11
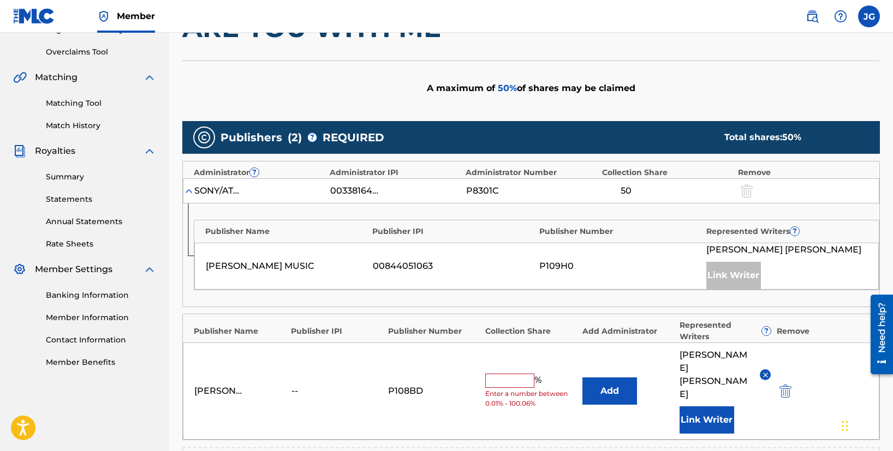
scroll to position [228, 0]
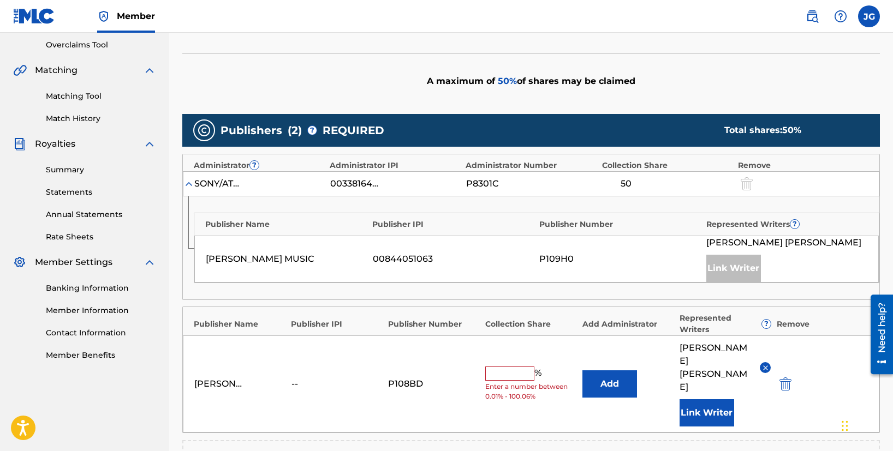
click at [768, 364] on img at bounding box center [766, 368] width 8 height 8
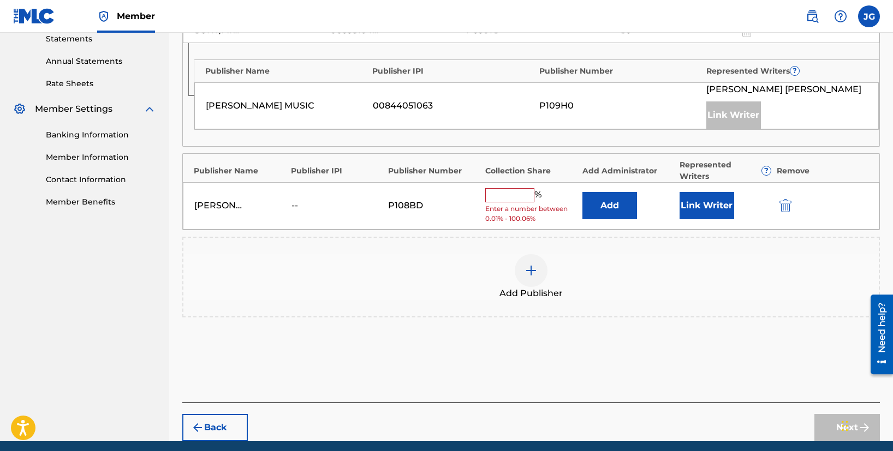
scroll to position [213, 0]
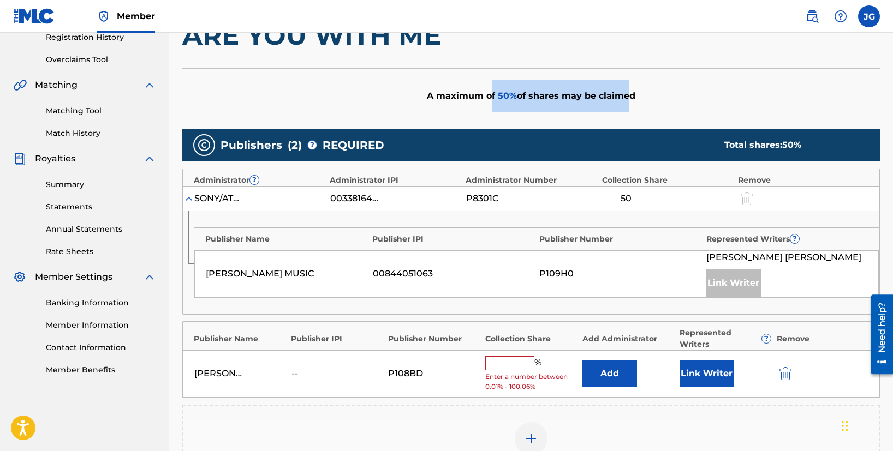
drag, startPoint x: 490, startPoint y: 96, endPoint x: 626, endPoint y: 105, distance: 135.7
click at [625, 105] on div "A maximum of 50 % of shares may be claimed" at bounding box center [531, 95] width 698 height 55
click at [626, 105] on div "A maximum of 50 % of shares may be claimed" at bounding box center [531, 95] width 698 height 55
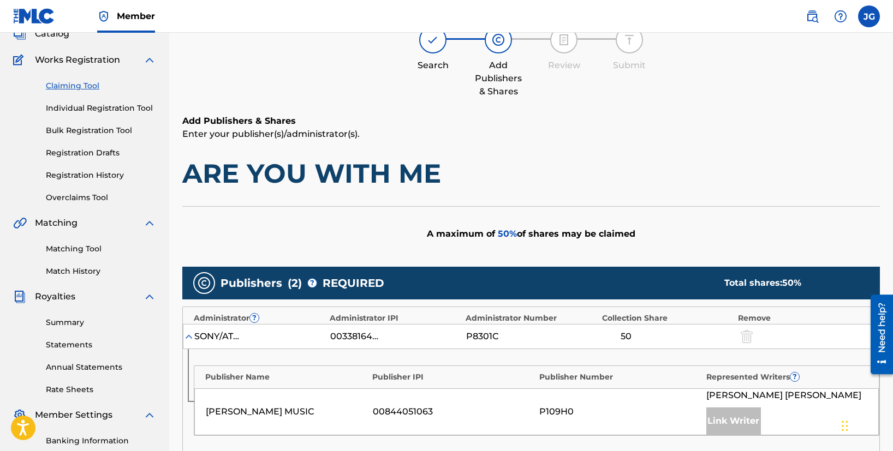
scroll to position [81, 0]
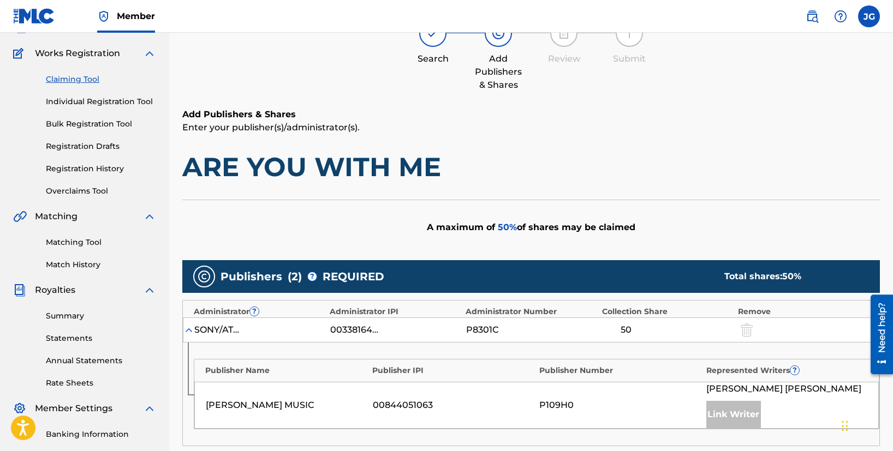
click at [81, 80] on link "Claiming Tool" at bounding box center [101, 79] width 110 height 11
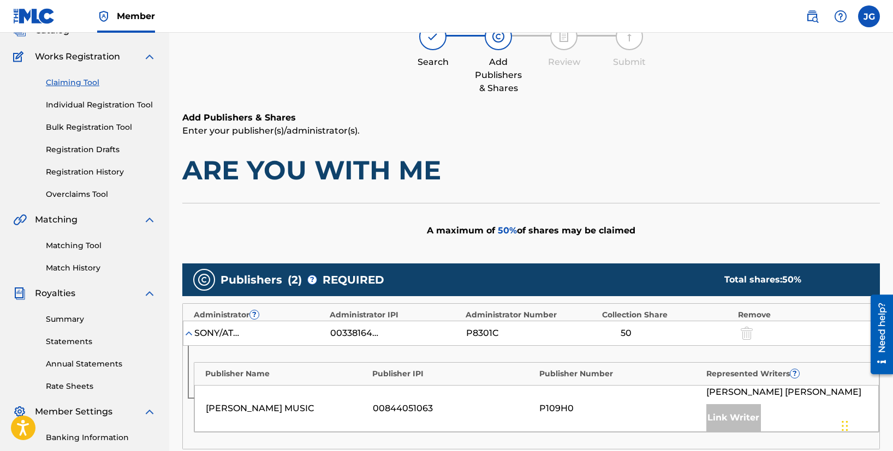
scroll to position [0, 0]
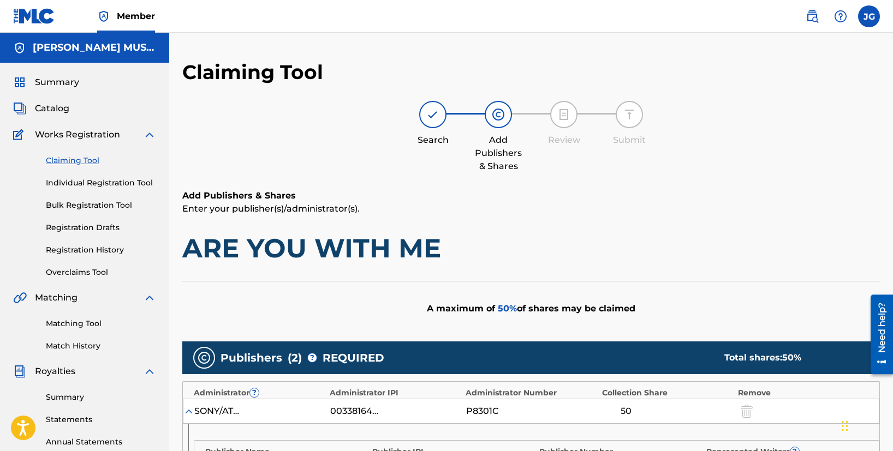
drag, startPoint x: 438, startPoint y: 120, endPoint x: 455, endPoint y: 123, distance: 17.7
click at [438, 120] on img at bounding box center [432, 114] width 13 height 13
click at [491, 127] on div "Add Publishers & Shares" at bounding box center [498, 137] width 55 height 72
